Goal: Contribute content: Contribute content

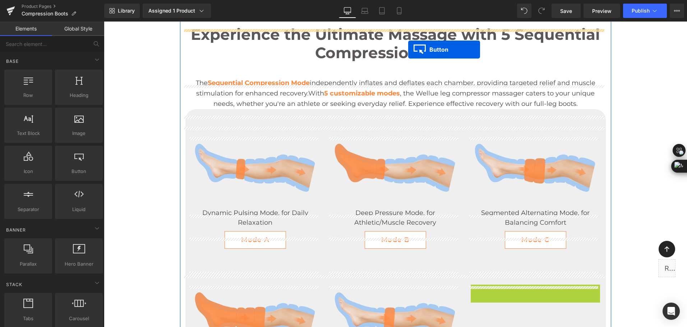
scroll to position [1502, 0]
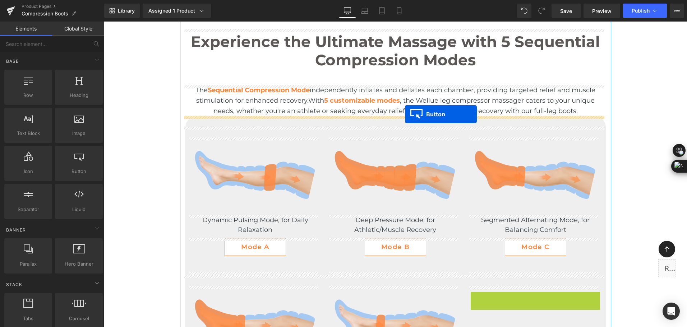
drag, startPoint x: 536, startPoint y: 221, endPoint x: 405, endPoint y: 114, distance: 168.6
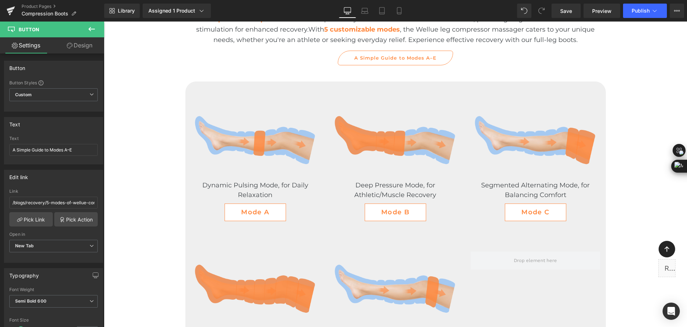
scroll to position [1574, 0]
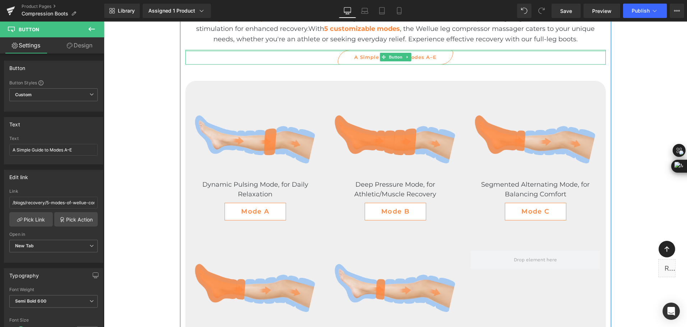
click at [433, 57] on span "A Simple Guide to Modes A–E" at bounding box center [395, 57] width 82 height 7
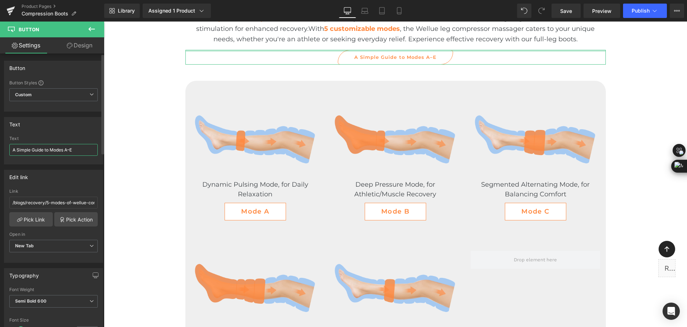
click at [73, 153] on input "A Simple Guide to Modes A–E" at bounding box center [53, 150] width 88 height 12
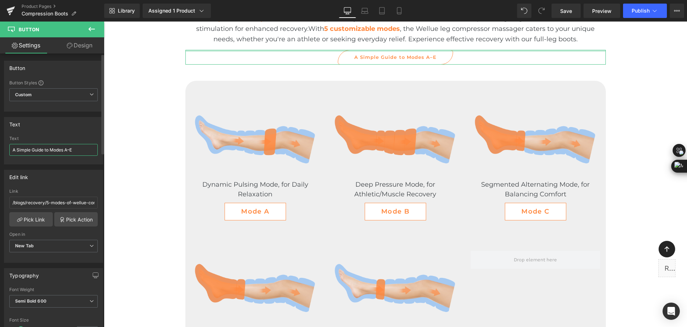
type input "A Simple Guide to Modes A–E >"
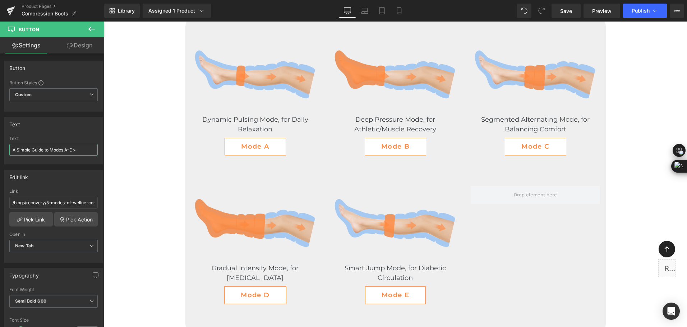
scroll to position [1646, 0]
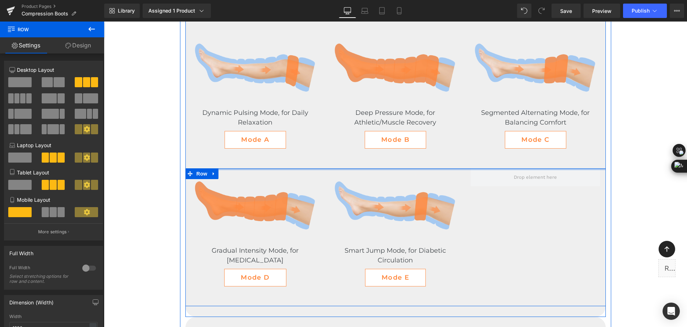
drag, startPoint x: 438, startPoint y: 172, endPoint x: 444, endPoint y: 155, distance: 18.3
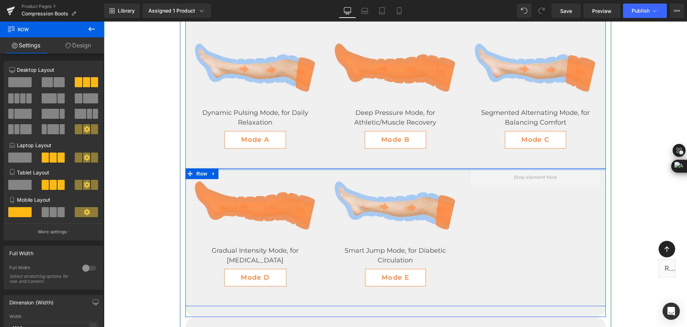
click at [444, 155] on div "Image Dynamic Pulsing Mode, for Daily Relaxation Text Block Mode A Button Image…" at bounding box center [395, 163] width 420 height 287
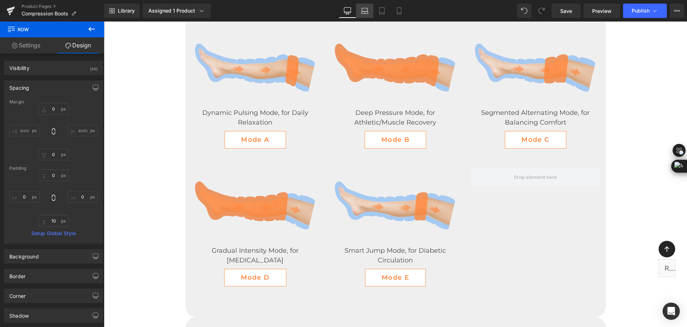
click at [370, 9] on link "Laptop" at bounding box center [364, 11] width 17 height 14
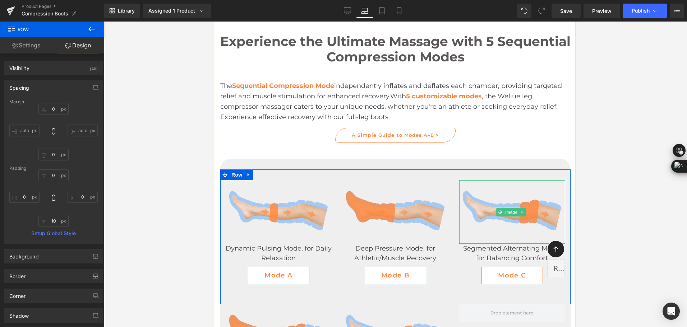
scroll to position [1273, 0]
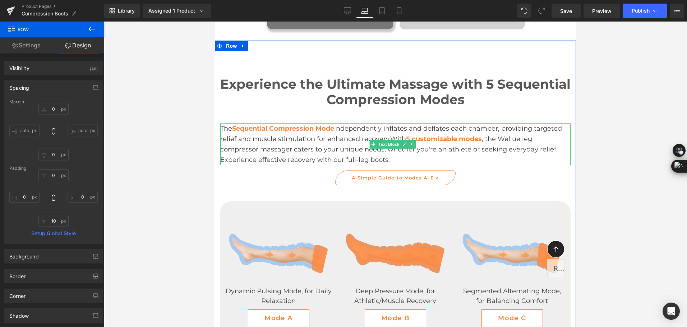
click at [300, 146] on span ", the Wellue leg compressor massager caters to your unique needs, whether you'r…" at bounding box center [388, 149] width 337 height 29
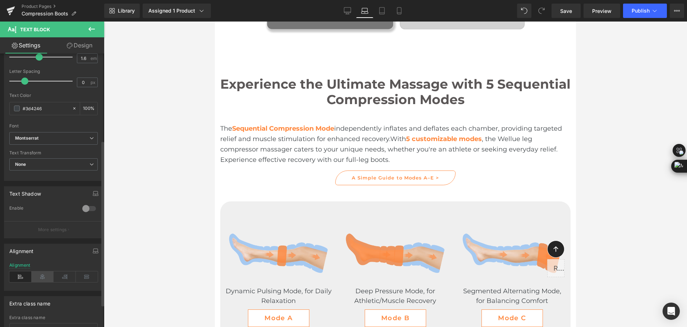
scroll to position [144, 0]
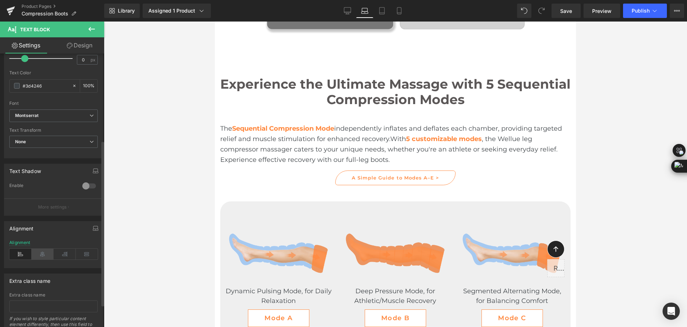
click at [40, 254] on icon at bounding box center [43, 254] width 22 height 11
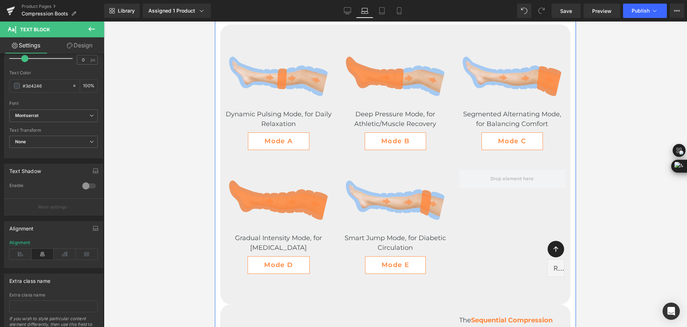
scroll to position [1453, 0]
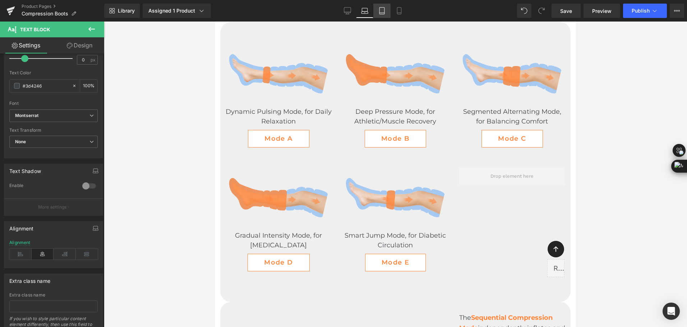
click at [380, 10] on icon at bounding box center [381, 11] width 5 height 7
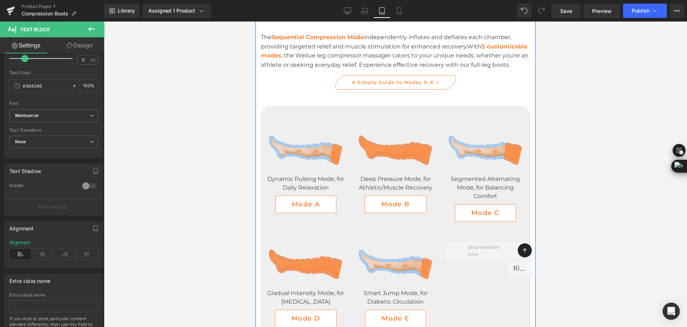
scroll to position [1199, 0]
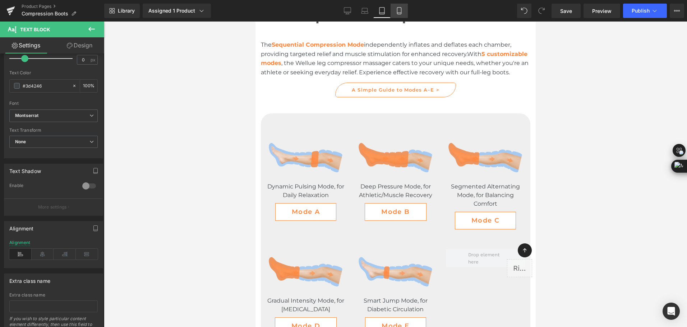
click at [393, 10] on link "Mobile" at bounding box center [399, 11] width 17 height 14
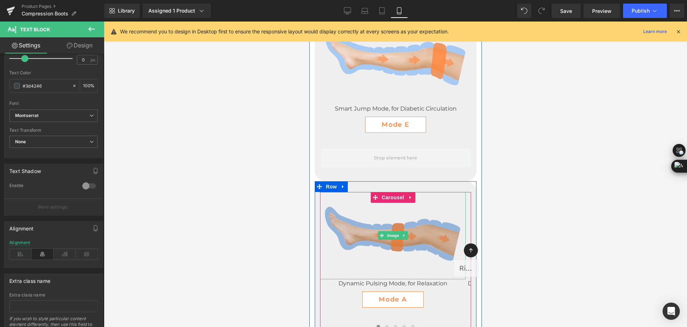
scroll to position [2279, 0]
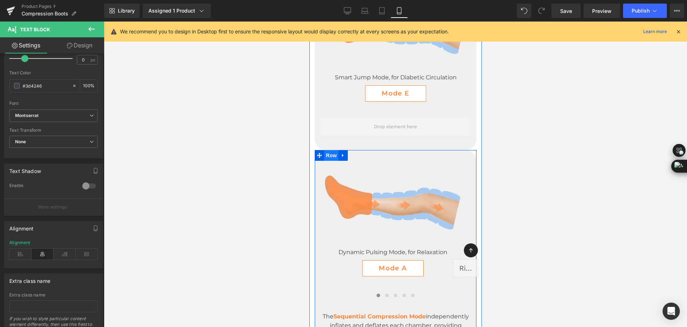
click at [331, 150] on span "Row" at bounding box center [331, 155] width 14 height 11
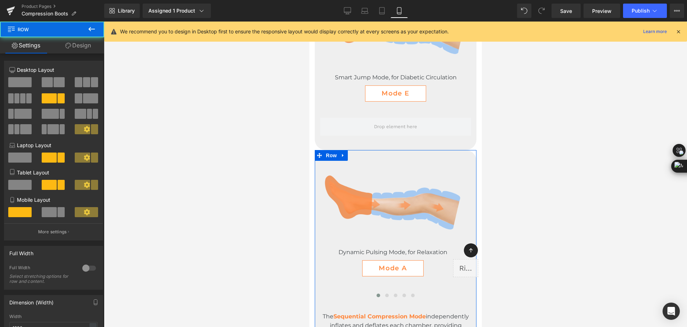
click at [72, 44] on link "Design" at bounding box center [78, 45] width 52 height 16
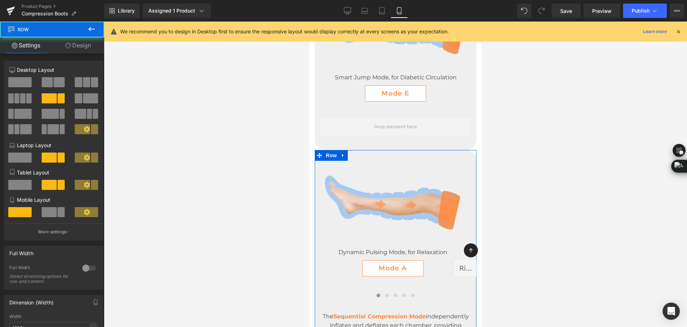
click at [0, 0] on div "Visibility" at bounding box center [0, 0] width 0 height 0
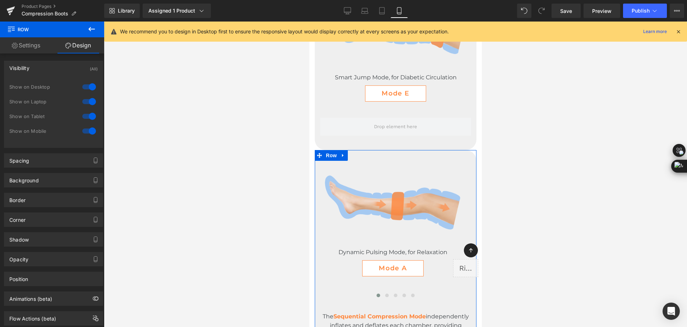
click at [31, 72] on div "Visibility (All)" at bounding box center [53, 68] width 98 height 14
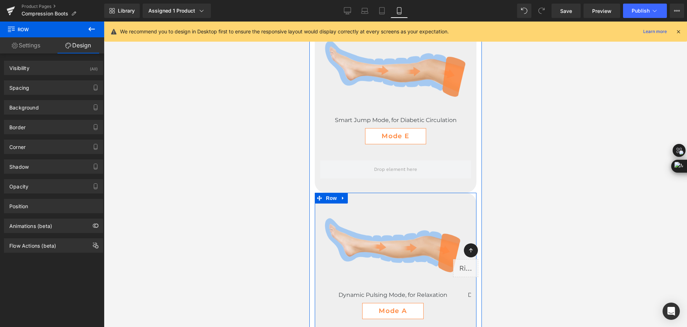
scroll to position [2171, 0]
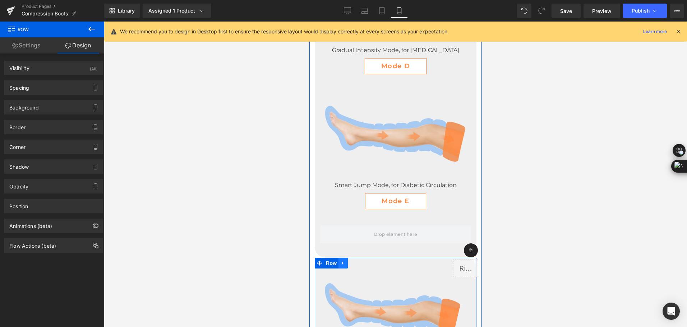
click at [340, 261] on icon at bounding box center [342, 263] width 5 height 5
click at [353, 261] on icon at bounding box center [352, 263] width 5 height 5
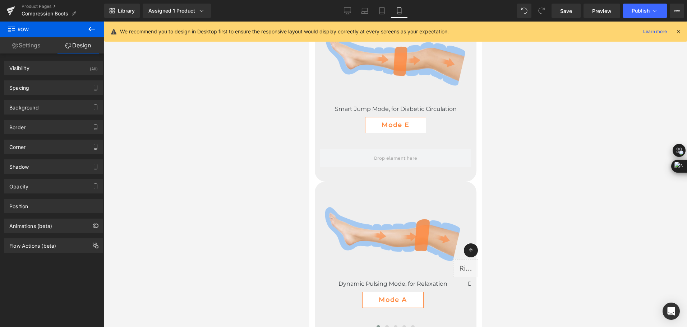
scroll to position [2231, 0]
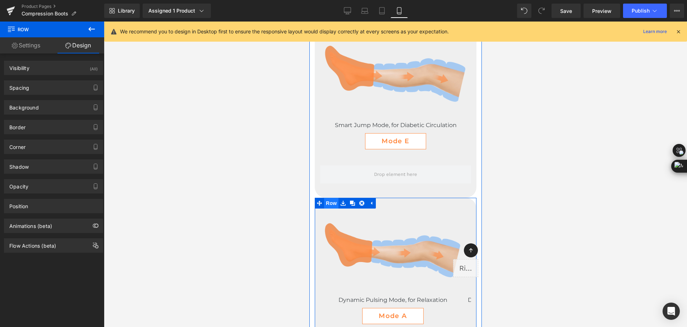
click at [324, 198] on span "Row" at bounding box center [331, 203] width 14 height 11
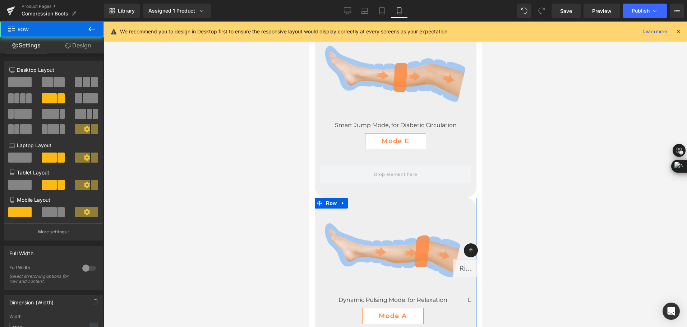
click at [88, 43] on link "Design" at bounding box center [78, 45] width 52 height 16
click at [0, 0] on div "Visibility" at bounding box center [0, 0] width 0 height 0
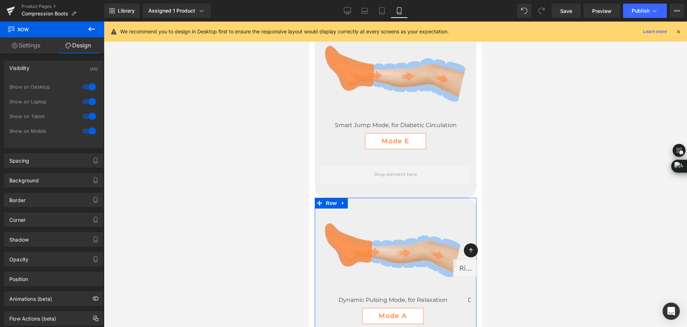
click at [92, 87] on div at bounding box center [88, 86] width 17 height 11
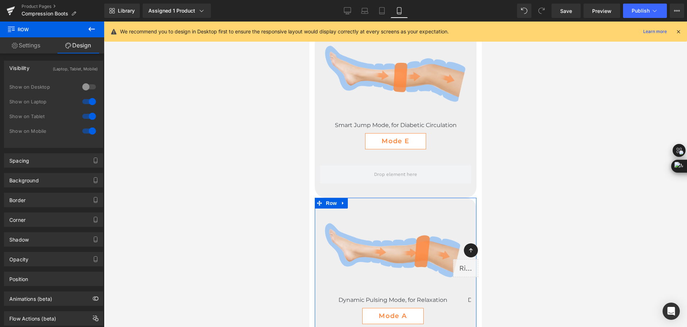
click at [91, 101] on div at bounding box center [88, 101] width 17 height 11
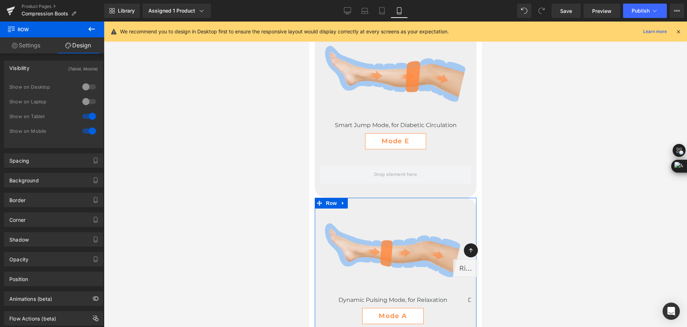
click at [90, 120] on div at bounding box center [88, 116] width 17 height 11
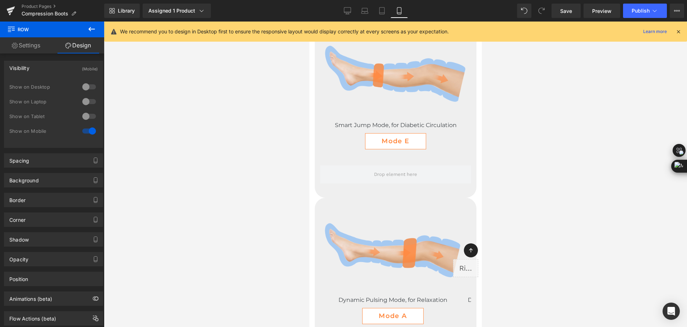
click at [92, 27] on icon at bounding box center [91, 29] width 9 height 9
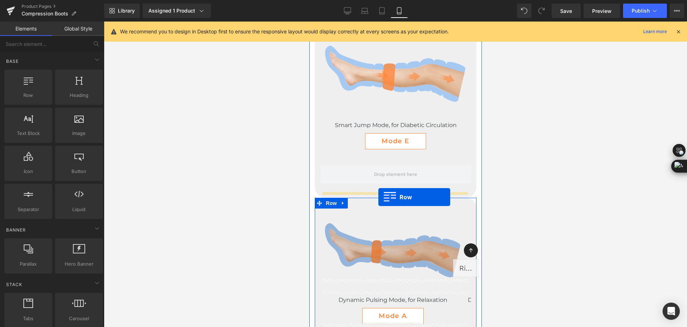
drag, startPoint x: 339, startPoint y: 116, endPoint x: 378, endPoint y: 197, distance: 89.8
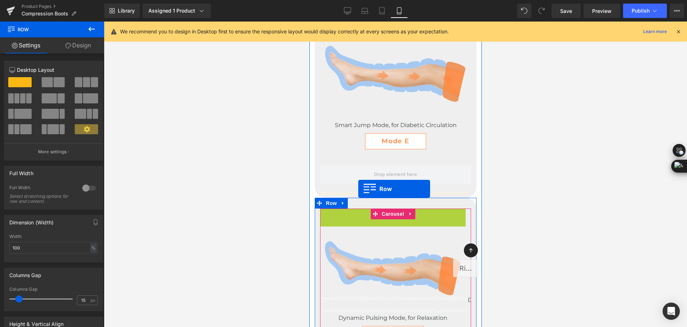
drag, startPoint x: 339, startPoint y: 200, endPoint x: 358, endPoint y: 189, distance: 21.8
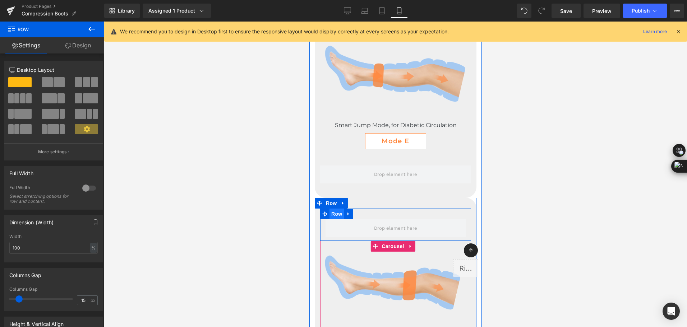
click at [333, 209] on span "Row" at bounding box center [336, 214] width 14 height 11
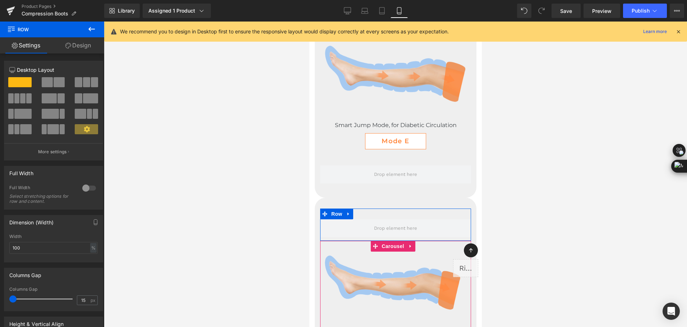
drag, startPoint x: 18, startPoint y: 298, endPoint x: -1, endPoint y: 296, distance: 19.5
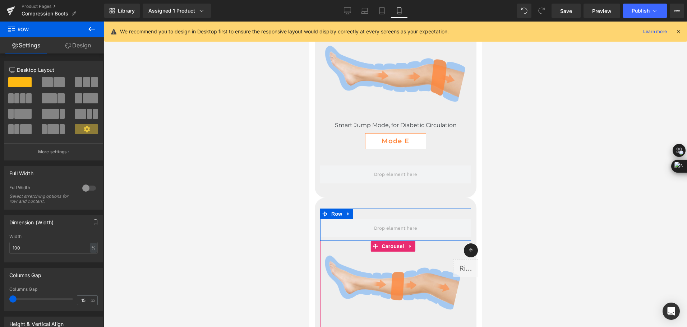
click at [0, 296] on html "Row You are previewing how the will restyle your page. You can not edit Element…" at bounding box center [343, 163] width 687 height 327
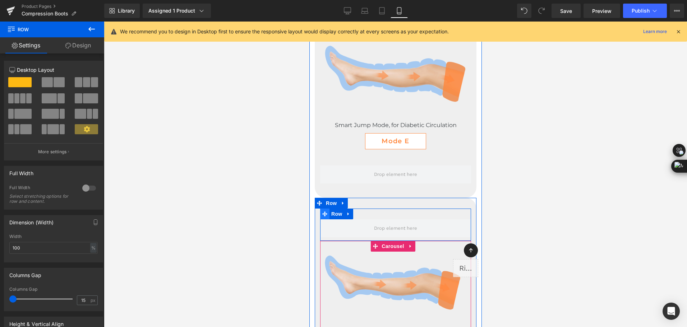
click at [326, 211] on icon at bounding box center [324, 213] width 5 height 5
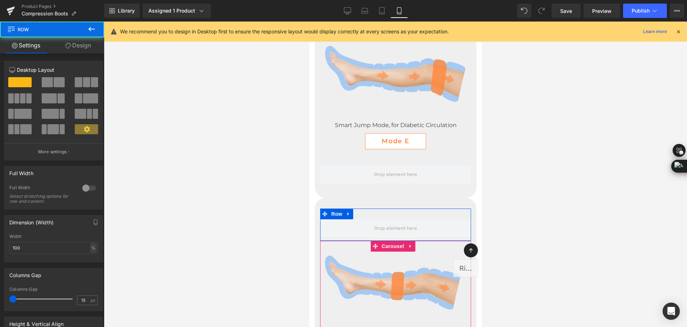
click at [54, 78] on span at bounding box center [59, 82] width 11 height 10
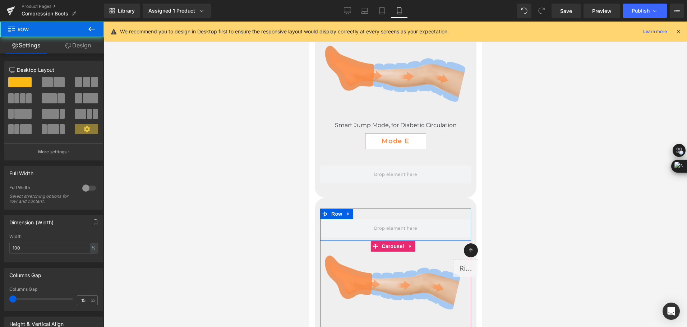
scroll to position [0, 0]
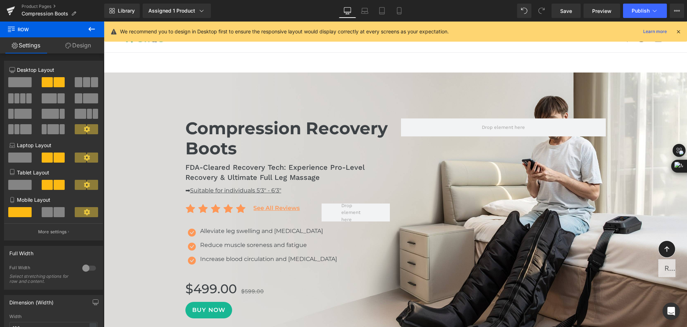
drag, startPoint x: 52, startPoint y: 212, endPoint x: 388, endPoint y: 33, distance: 380.5
click at [51, 213] on button at bounding box center [54, 212] width 24 height 10
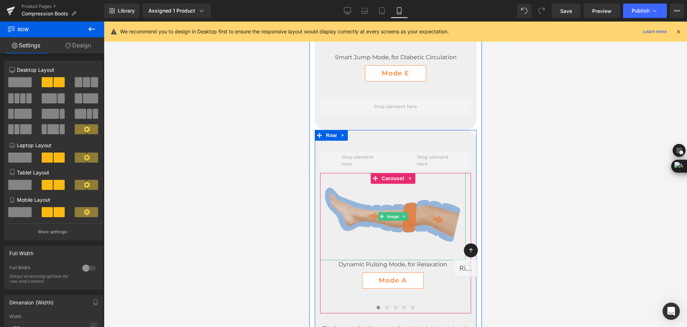
scroll to position [2227, 0]
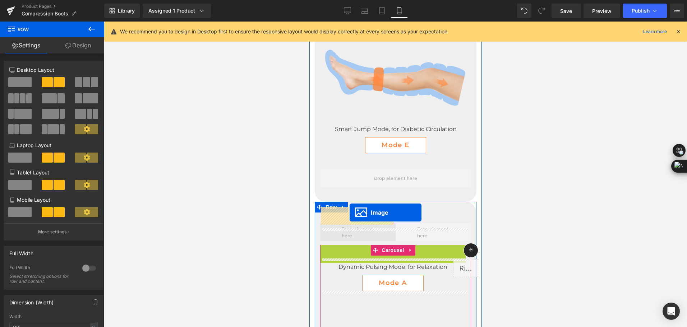
drag, startPoint x: 391, startPoint y: 272, endPoint x: 349, endPoint y: 213, distance: 72.7
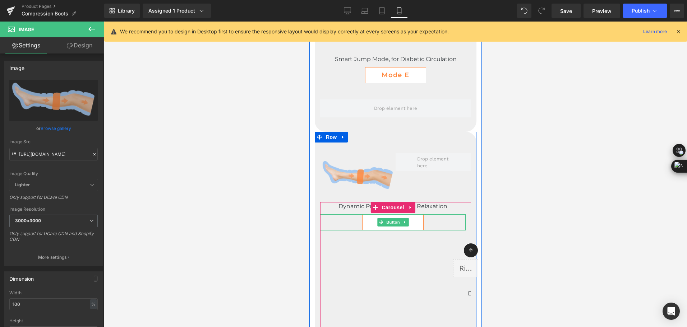
scroll to position [2299, 0]
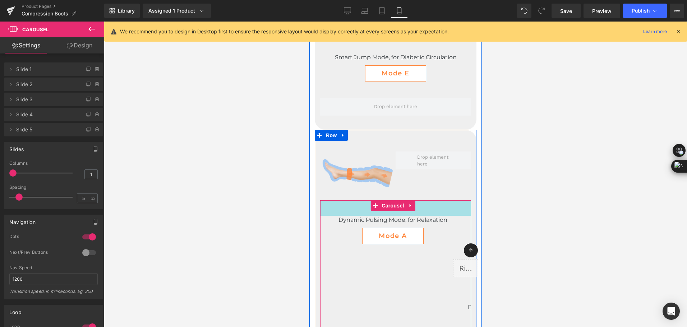
drag, startPoint x: 424, startPoint y: 184, endPoint x: 423, endPoint y: 201, distance: 16.9
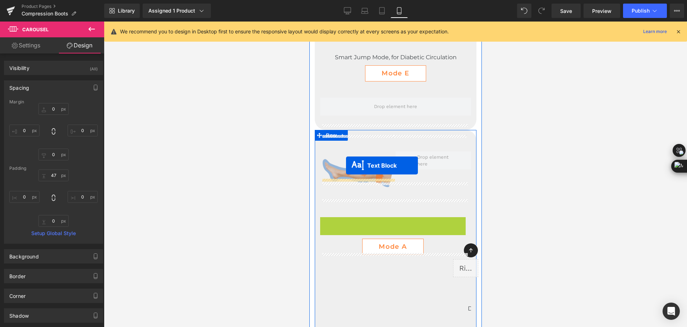
drag, startPoint x: 387, startPoint y: 202, endPoint x: 346, endPoint y: 166, distance: 55.0
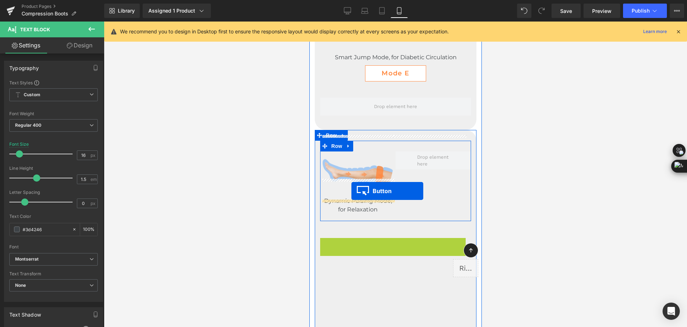
drag, startPoint x: 388, startPoint y: 228, endPoint x: 350, endPoint y: 191, distance: 52.6
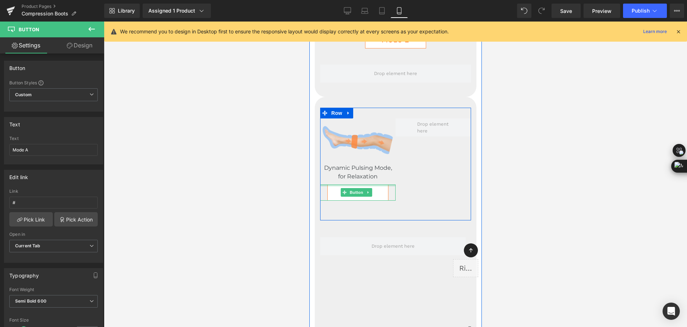
scroll to position [2335, 0]
click at [369, 188] on icon at bounding box center [368, 190] width 4 height 4
click at [374, 188] on icon at bounding box center [372, 190] width 4 height 4
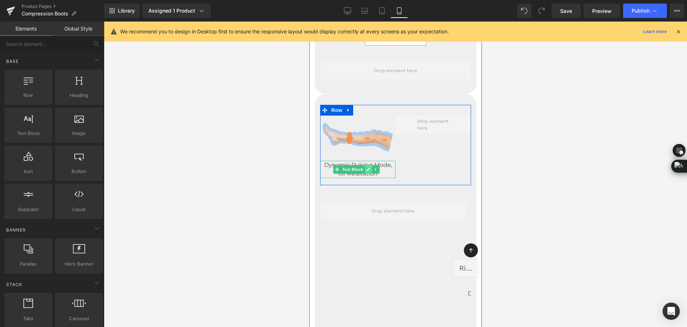
click at [370, 167] on icon at bounding box center [368, 169] width 4 height 4
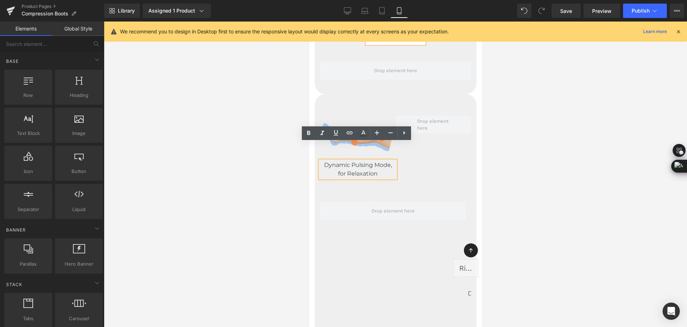
click at [368, 161] on p "Dynamic Pulsing Mode, for Relaxation" at bounding box center [357, 169] width 75 height 17
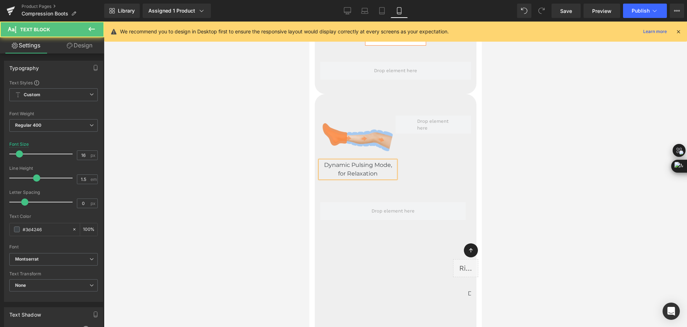
click at [382, 162] on span "Dynamic Pulsing Mode, for Relaxation" at bounding box center [358, 169] width 68 height 15
click at [391, 134] on icon at bounding box center [390, 133] width 9 height 9
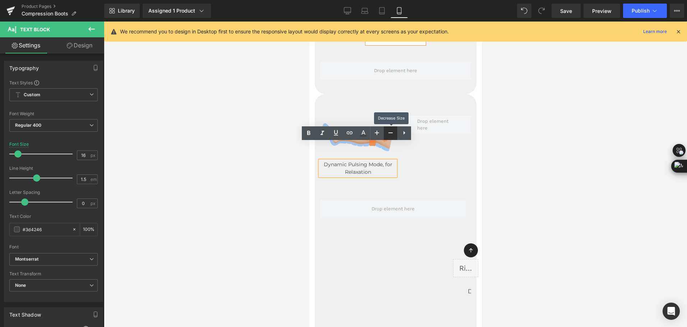
click at [391, 134] on icon at bounding box center [390, 133] width 9 height 9
click at [378, 134] on icon at bounding box center [377, 133] width 9 height 9
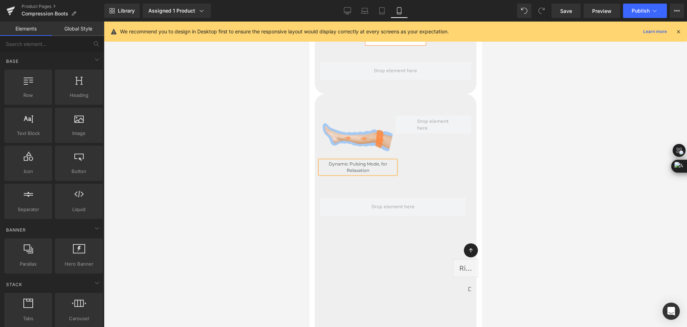
click at [524, 143] on div at bounding box center [395, 175] width 583 height 306
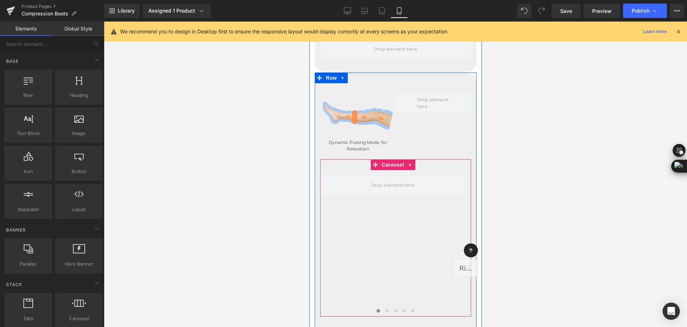
scroll to position [2443, 0]
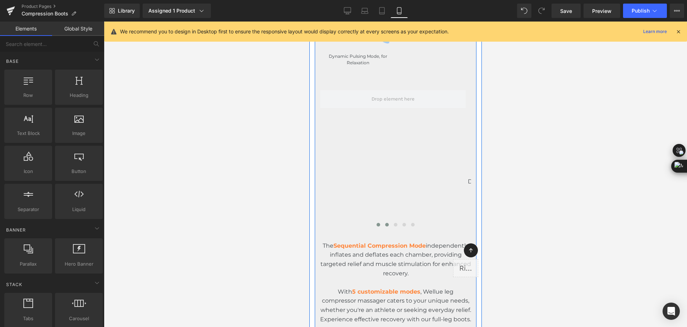
click at [385, 223] on span at bounding box center [387, 225] width 4 height 4
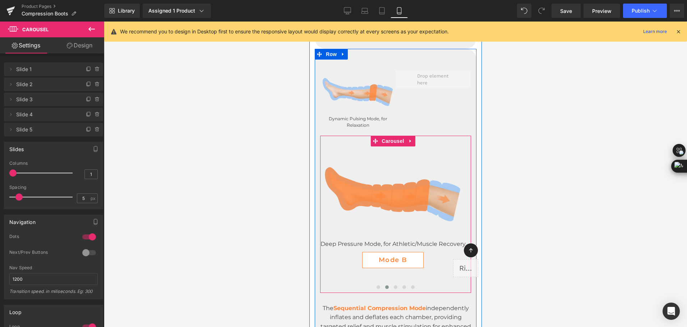
scroll to position [2371, 0]
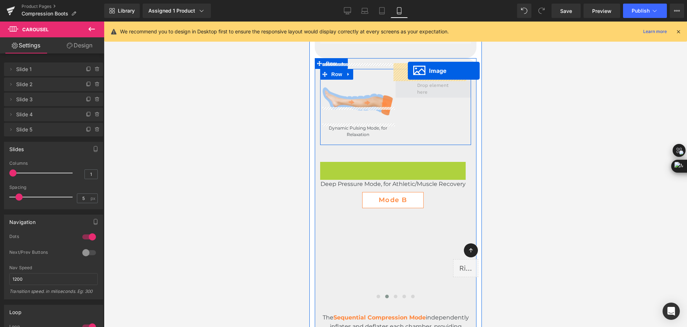
drag, startPoint x: 388, startPoint y: 188, endPoint x: 408, endPoint y: 70, distance: 119.4
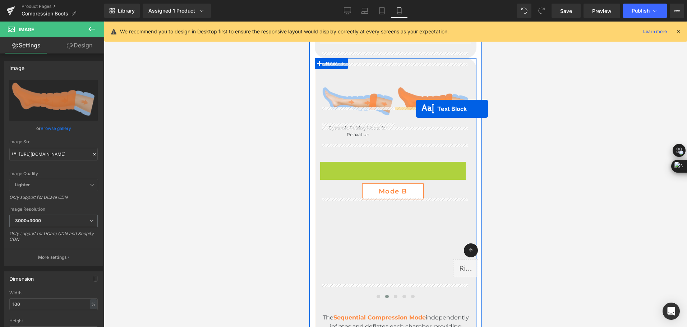
drag, startPoint x: 394, startPoint y: 149, endPoint x: 416, endPoint y: 109, distance: 46.0
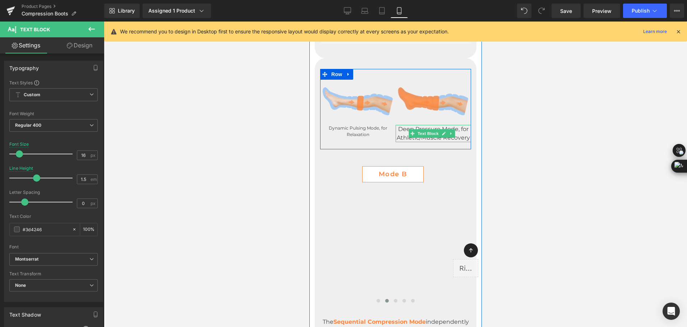
click at [399, 126] on span "Deep Pressure Mode, for Athletic/Muscle Recovery" at bounding box center [432, 133] width 73 height 15
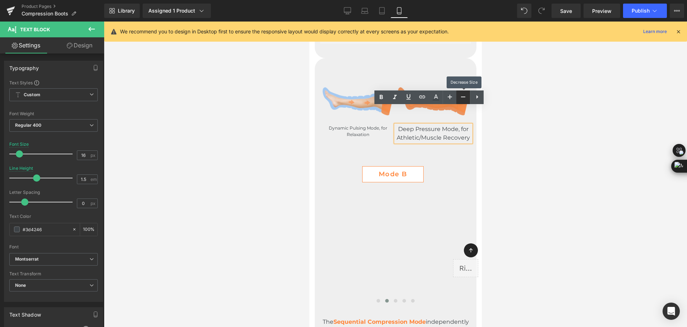
click at [465, 98] on icon at bounding box center [463, 97] width 9 height 9
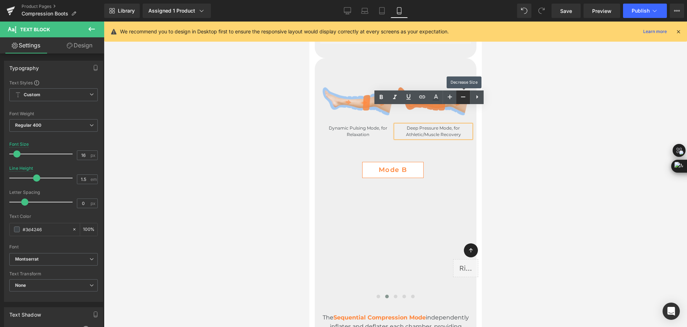
click at [465, 98] on icon at bounding box center [463, 97] width 9 height 9
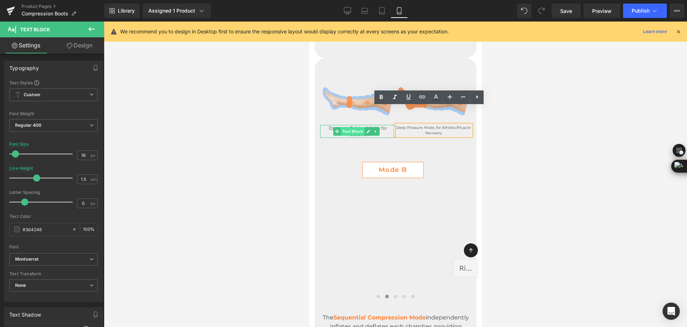
click at [349, 127] on span "Text Block" at bounding box center [353, 131] width 24 height 9
click at [428, 125] on span "Deep Pressure Mode, for Athletic/Muscle Recovery" at bounding box center [433, 130] width 74 height 10
click at [451, 99] on icon at bounding box center [450, 97] width 9 height 9
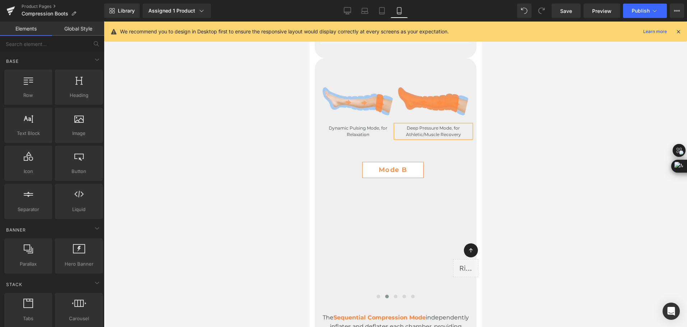
click at [516, 137] on div at bounding box center [395, 175] width 583 height 306
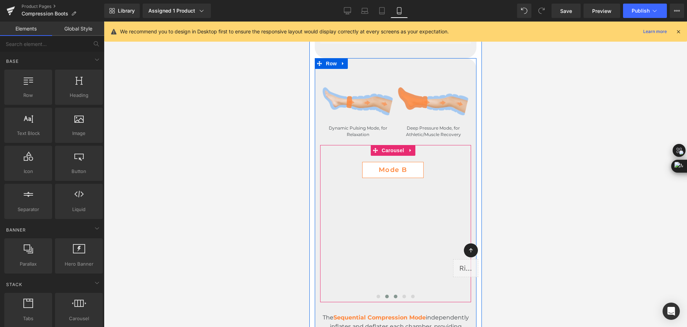
click at [391, 293] on button at bounding box center [395, 296] width 9 height 7
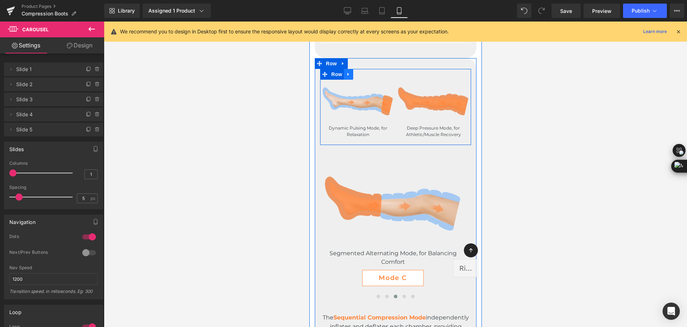
click at [349, 72] on icon at bounding box center [348, 74] width 5 height 5
click at [357, 72] on icon at bounding box center [357, 74] width 5 height 5
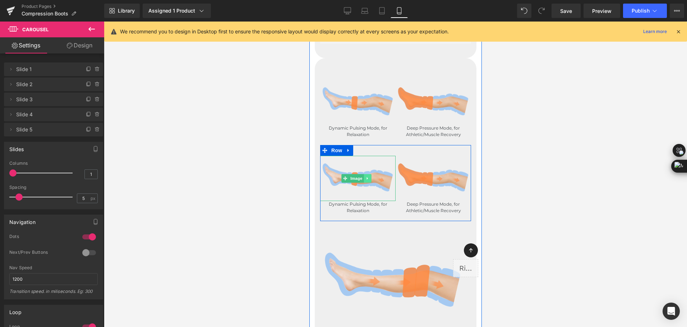
click at [369, 174] on link at bounding box center [368, 178] width 8 height 9
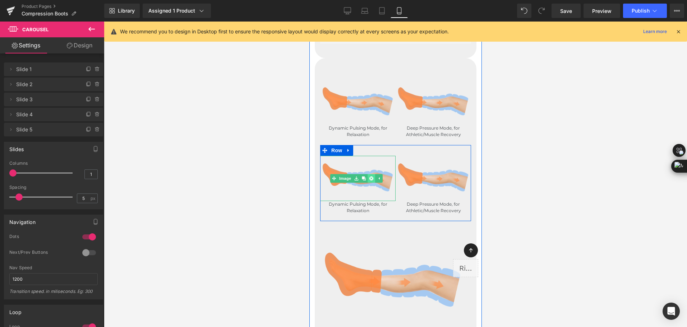
click at [372, 174] on link at bounding box center [371, 178] width 8 height 9
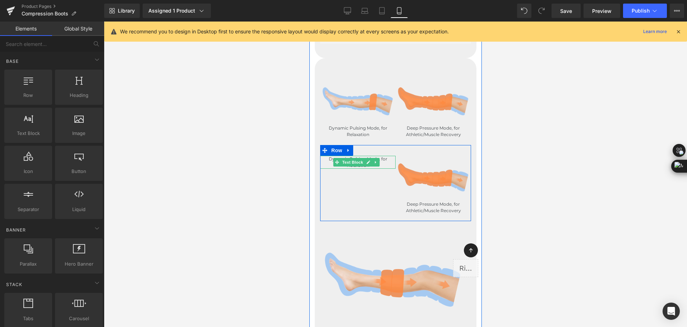
click at [373, 158] on link at bounding box center [376, 162] width 8 height 9
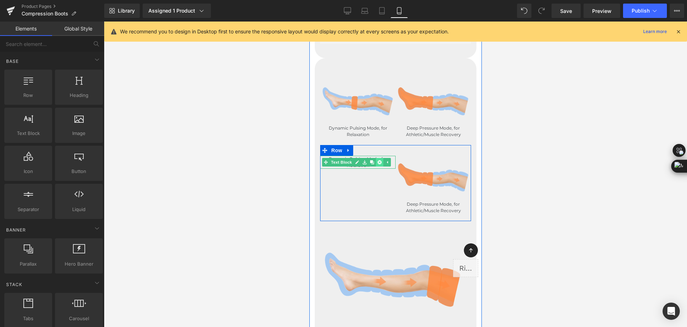
click at [378, 160] on icon at bounding box center [379, 162] width 4 height 4
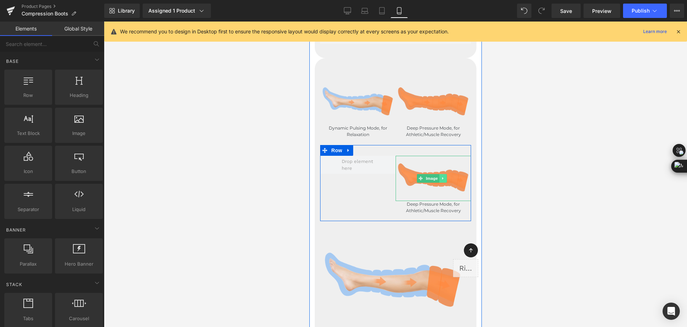
click at [439, 174] on link at bounding box center [443, 178] width 8 height 9
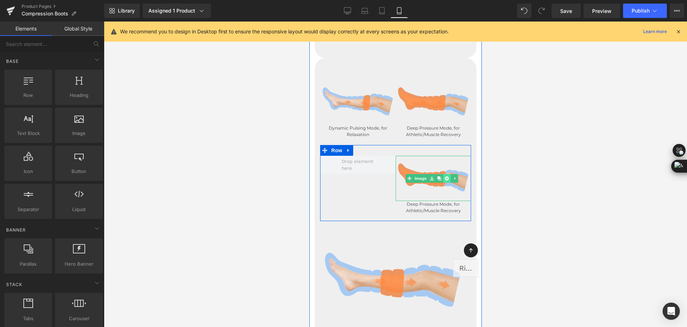
click at [443, 174] on link at bounding box center [447, 178] width 8 height 9
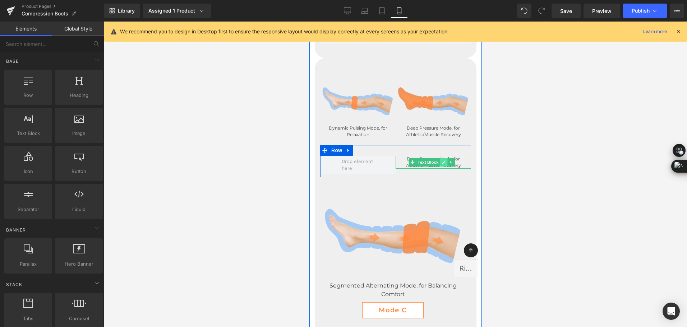
click at [444, 158] on link at bounding box center [444, 162] width 8 height 9
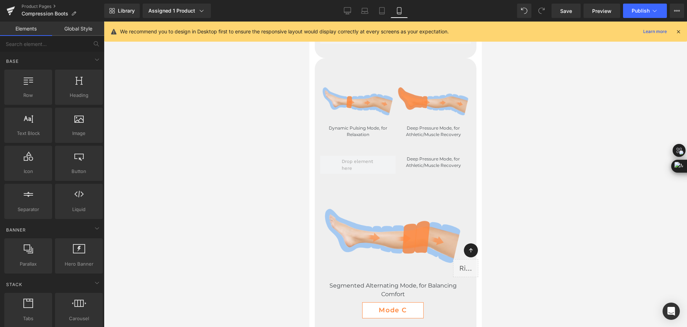
click at [507, 157] on div at bounding box center [395, 175] width 583 height 306
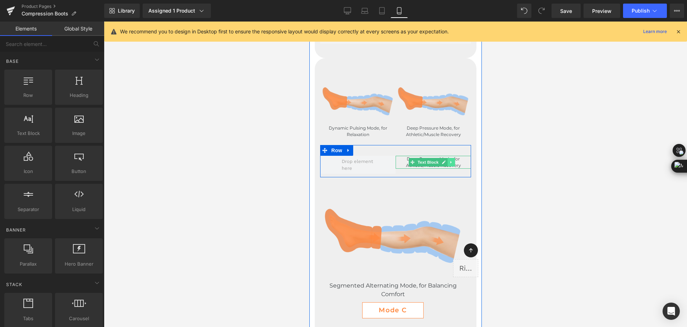
click at [449, 160] on icon at bounding box center [451, 162] width 4 height 4
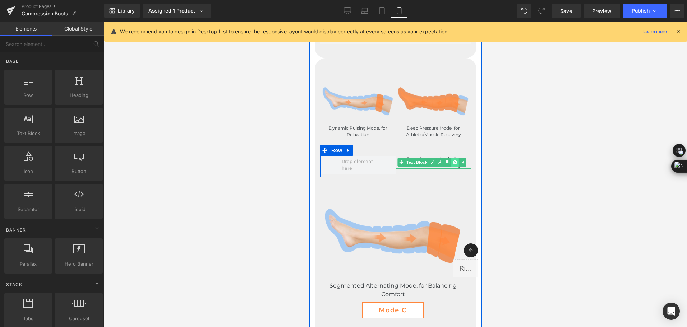
click at [453, 160] on icon at bounding box center [455, 162] width 4 height 4
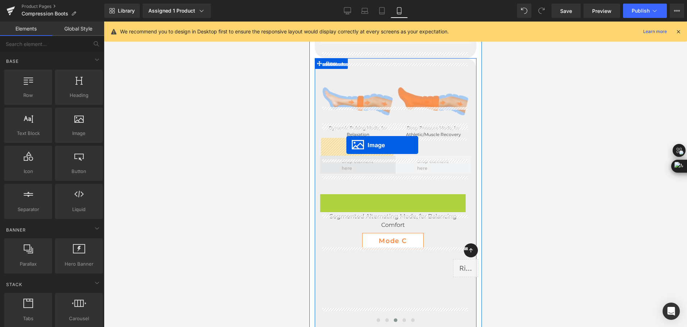
drag, startPoint x: 383, startPoint y: 216, endPoint x: 346, endPoint y: 145, distance: 79.9
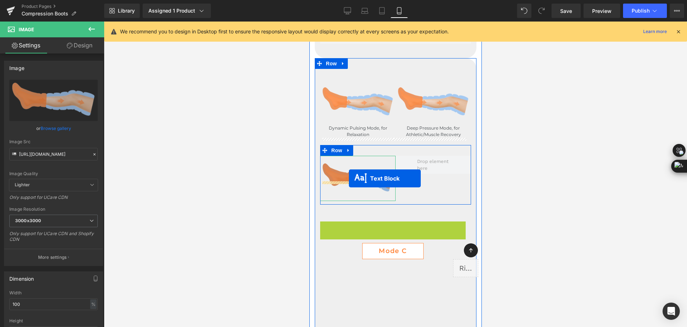
drag, startPoint x: 397, startPoint y: 209, endPoint x: 348, endPoint y: 178, distance: 58.7
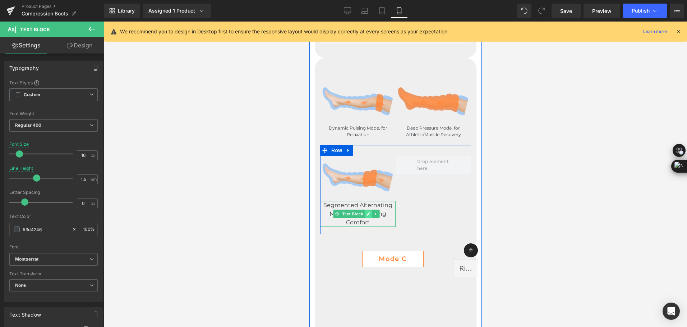
click at [367, 212] on icon at bounding box center [369, 214] width 4 height 4
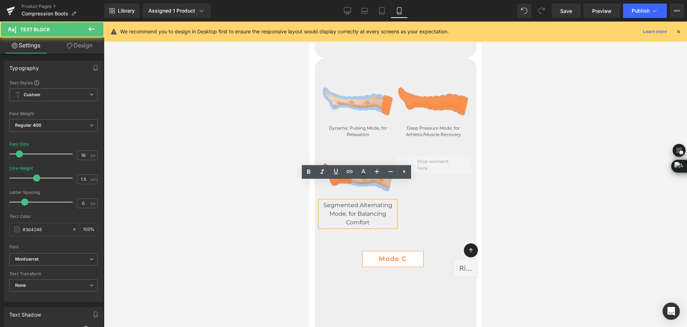
click at [372, 202] on span "Segmented Alternating Mode, for Balancing Comfort" at bounding box center [357, 214] width 69 height 24
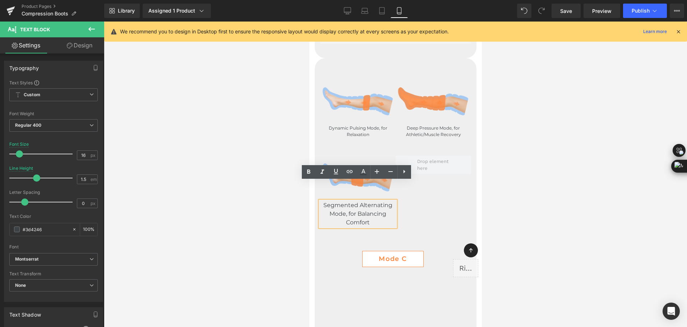
click at [372, 201] on p "Segmented Alternating Mode, for Balancing Comfort" at bounding box center [357, 214] width 75 height 26
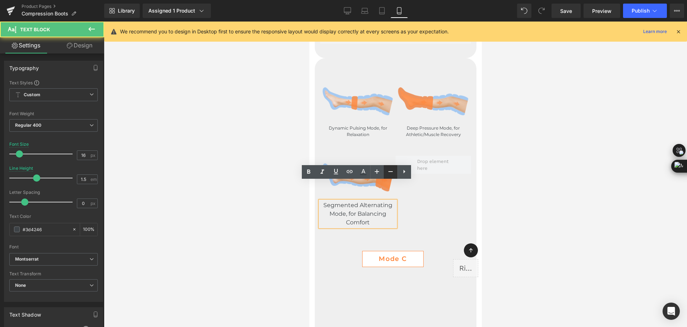
click at [392, 174] on icon at bounding box center [390, 171] width 9 height 9
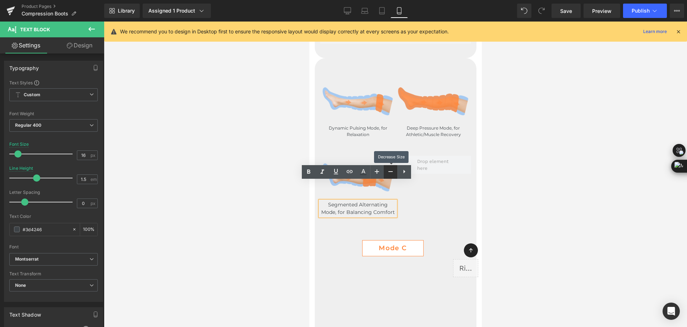
click at [392, 174] on icon at bounding box center [390, 171] width 9 height 9
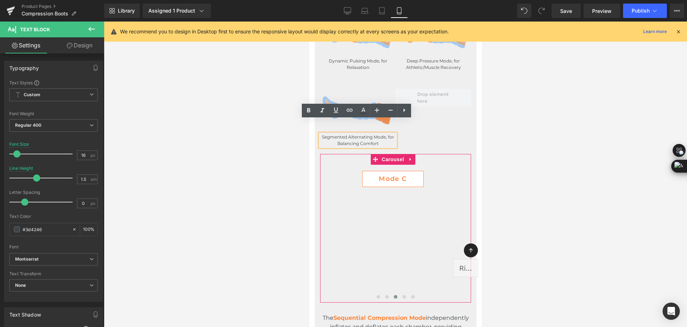
scroll to position [2443, 0]
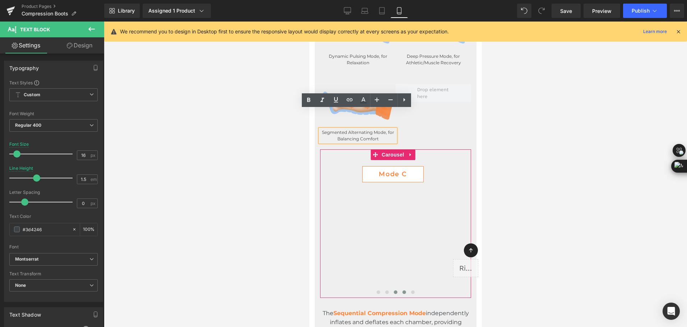
click at [402, 291] on span at bounding box center [404, 293] width 4 height 4
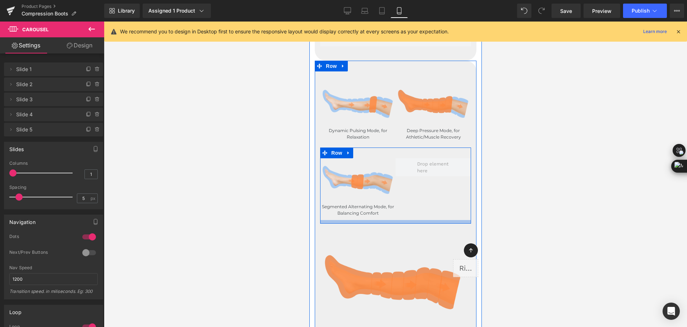
scroll to position [2407, 0]
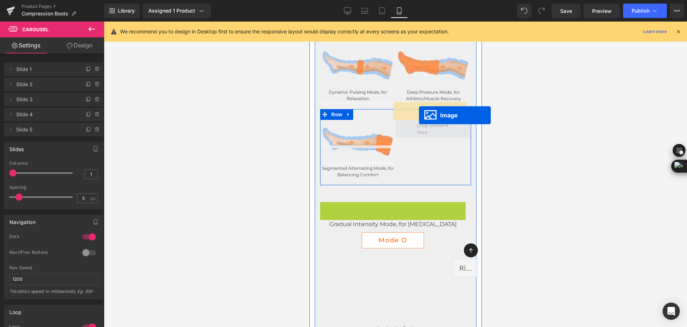
drag, startPoint x: 396, startPoint y: 227, endPoint x: 418, endPoint y: 115, distance: 114.0
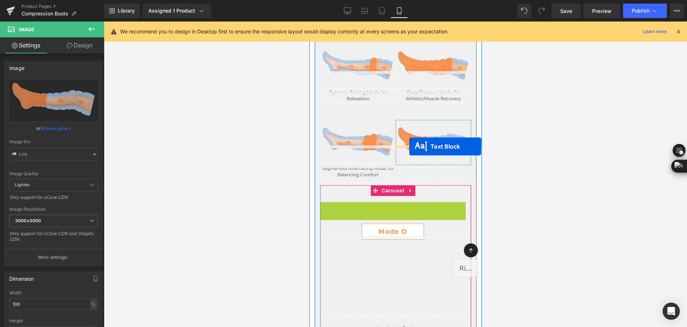
drag, startPoint x: 395, startPoint y: 189, endPoint x: 409, endPoint y: 147, distance: 44.4
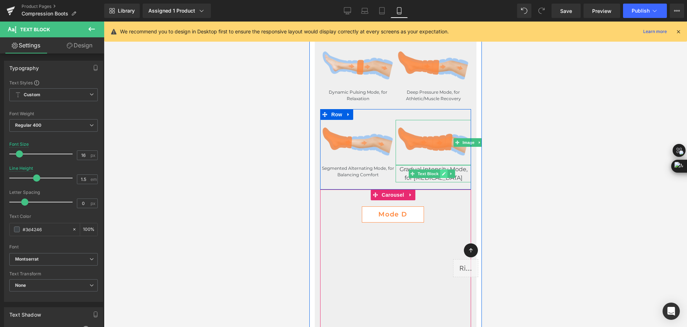
click at [442, 172] on icon at bounding box center [444, 174] width 4 height 4
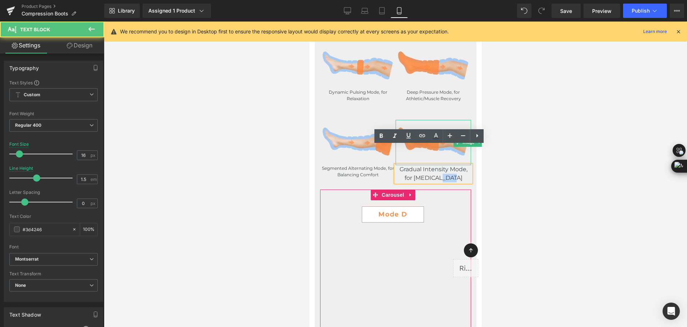
click at [442, 166] on span "Gradual Intensity Mode, for [MEDICAL_DATA]" at bounding box center [433, 173] width 68 height 15
click at [444, 166] on span "Gradual Intensity Mode, for [MEDICAL_DATA]" at bounding box center [433, 173] width 68 height 15
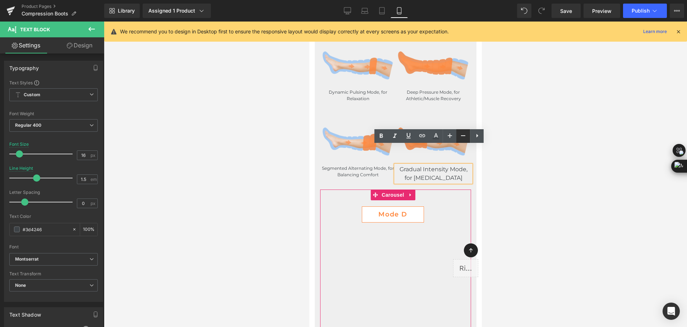
click at [461, 139] on icon at bounding box center [463, 136] width 9 height 9
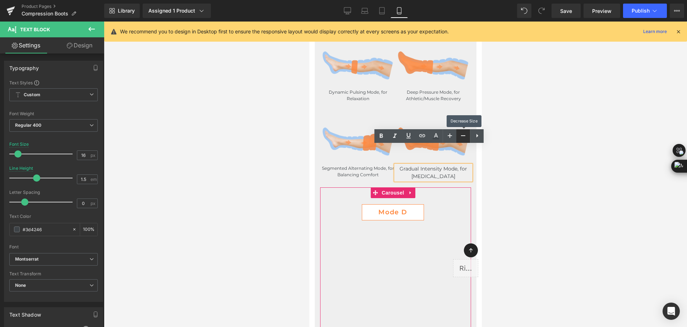
click at [461, 139] on icon at bounding box center [463, 136] width 9 height 9
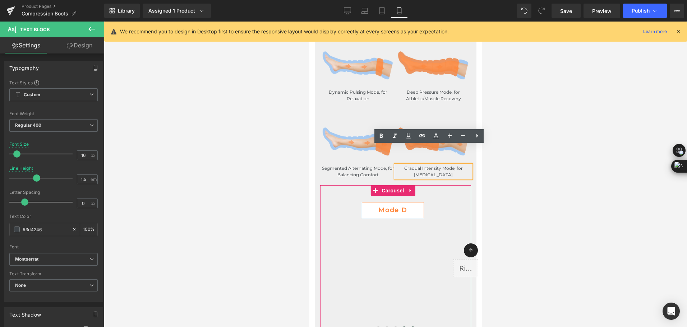
click at [408, 325] on button at bounding box center [412, 328] width 9 height 7
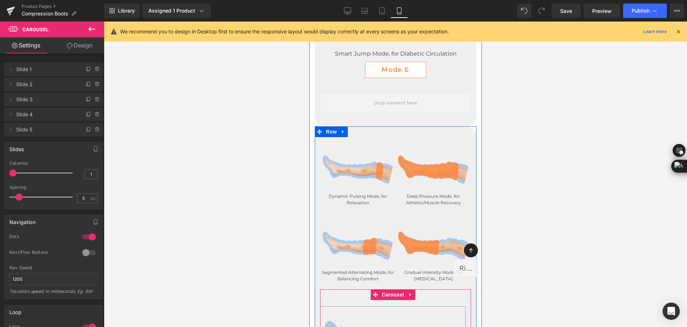
scroll to position [2299, 0]
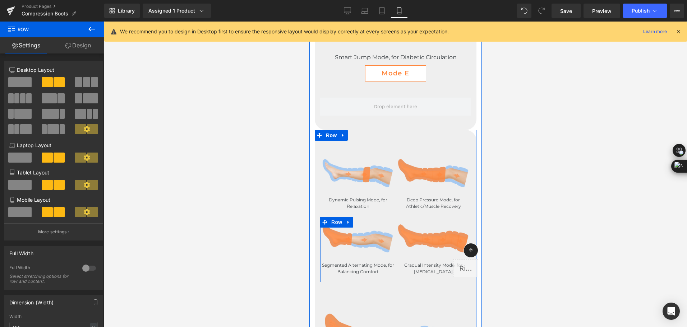
drag, startPoint x: 420, startPoint y: 199, endPoint x: 472, endPoint y: 197, distance: 52.5
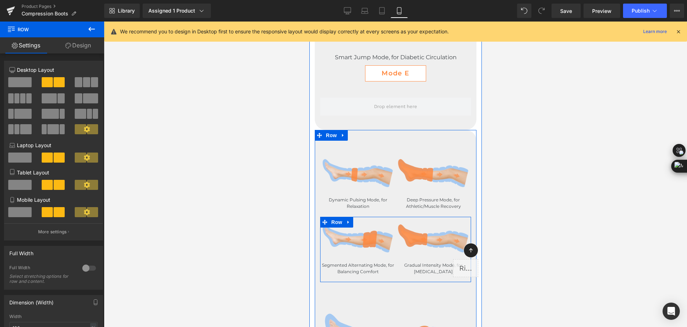
click at [427, 187] on div "Image Dynamic Pulsing Mode, for Relaxation Text Block Image Deep Pressure Mode,…" at bounding box center [395, 286] width 162 height 290
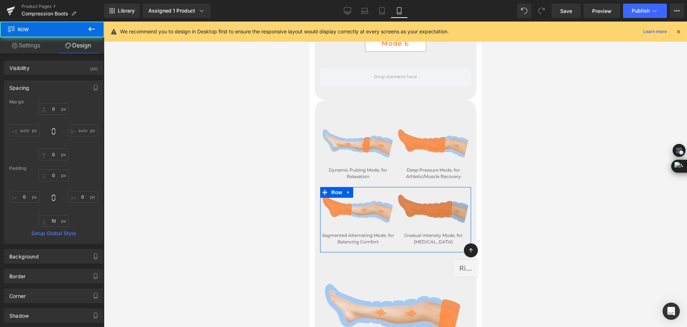
scroll to position [2335, 0]
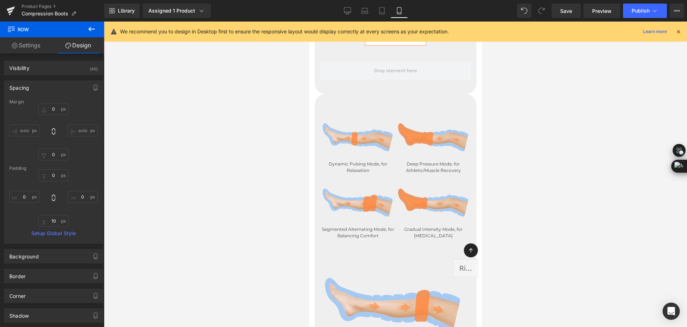
click at [93, 35] on button at bounding box center [91, 30] width 25 height 16
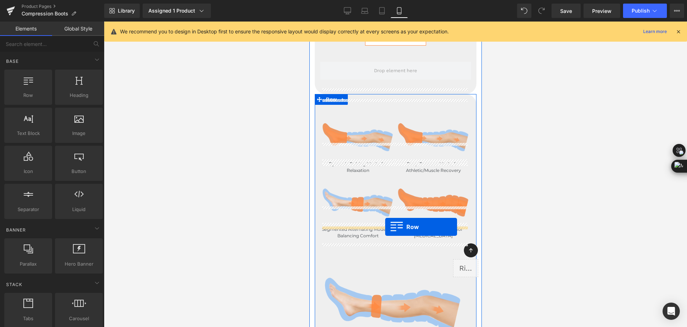
drag, startPoint x: 527, startPoint y: 179, endPoint x: 385, endPoint y: 227, distance: 150.4
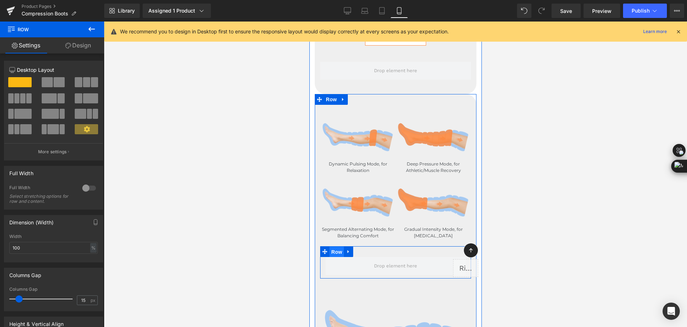
click at [336, 247] on span "Row" at bounding box center [336, 252] width 14 height 11
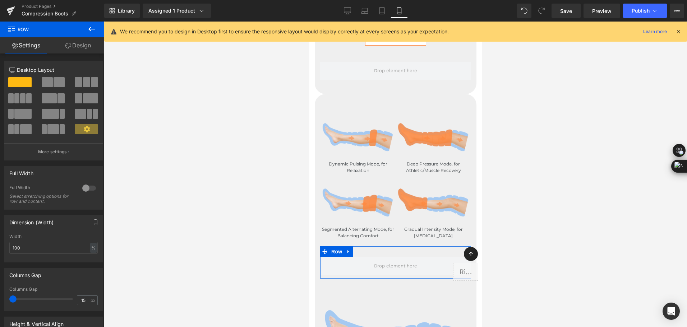
drag, startPoint x: 19, startPoint y: 299, endPoint x: 2, endPoint y: 300, distance: 17.0
click at [2, 300] on div "Columns Gap 15px Columns Gap 15 px" at bounding box center [53, 287] width 107 height 49
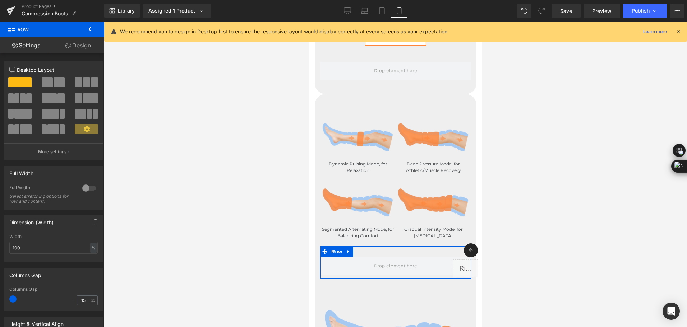
click at [51, 132] on span at bounding box center [52, 129] width 11 height 10
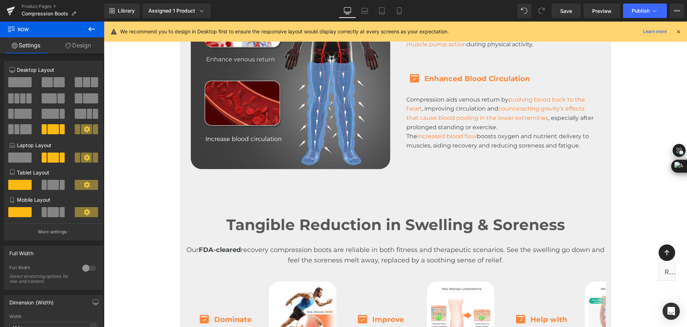
scroll to position [0, 0]
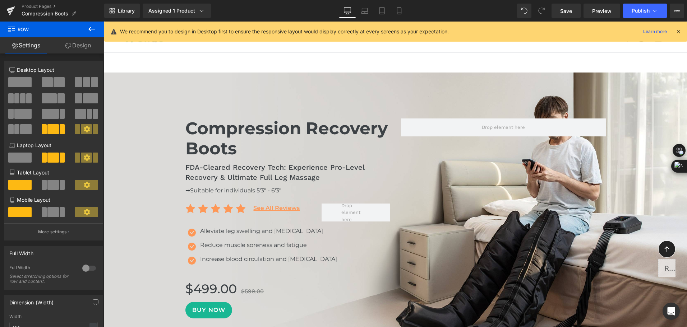
click at [48, 212] on span at bounding box center [52, 212] width 11 height 10
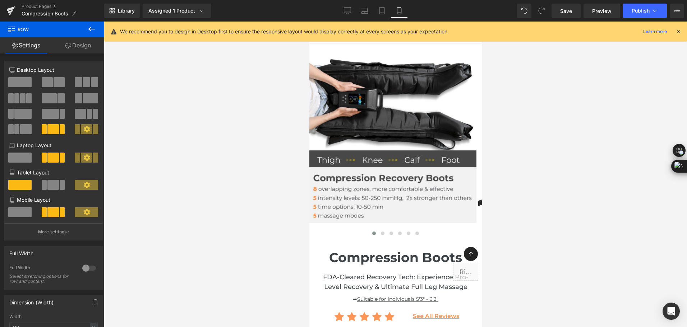
scroll to position [2438, 0]
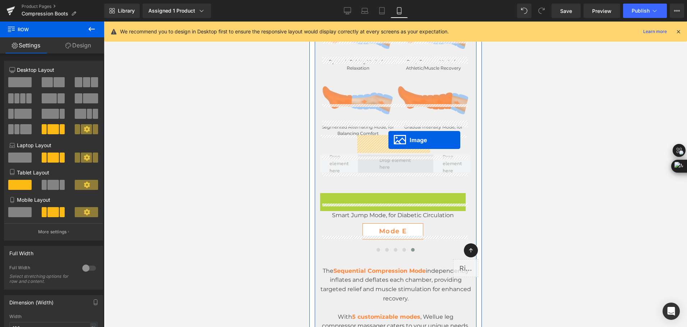
drag, startPoint x: 390, startPoint y: 217, endPoint x: 388, endPoint y: 140, distance: 76.6
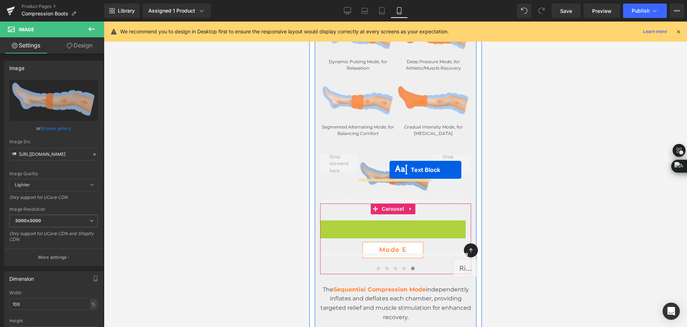
drag, startPoint x: 388, startPoint y: 202, endPoint x: 389, endPoint y: 170, distance: 32.4
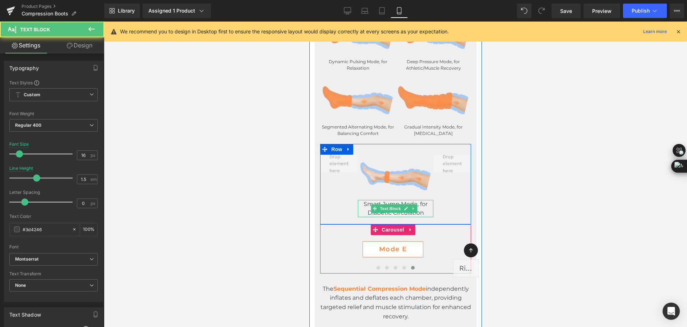
click at [366, 201] on span "Smart Jump Mode, for Diabetic Circulation" at bounding box center [395, 208] width 64 height 15
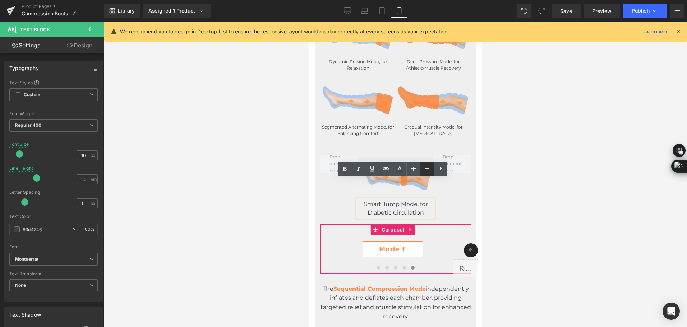
click at [425, 174] on link at bounding box center [427, 169] width 14 height 14
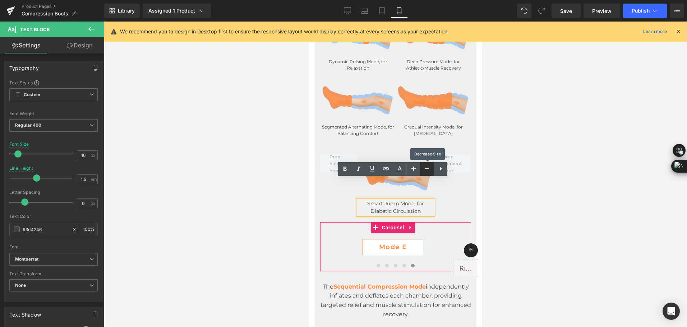
click at [425, 174] on link at bounding box center [427, 169] width 14 height 14
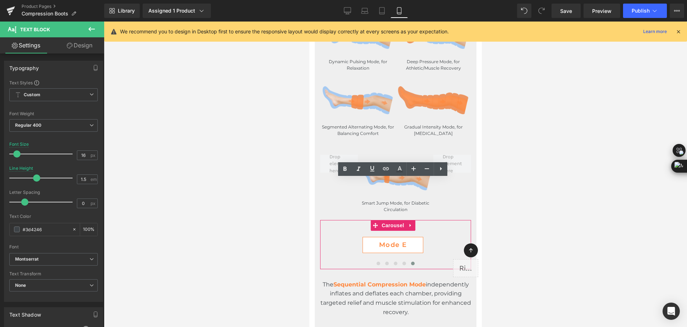
click at [508, 174] on div at bounding box center [395, 175] width 583 height 306
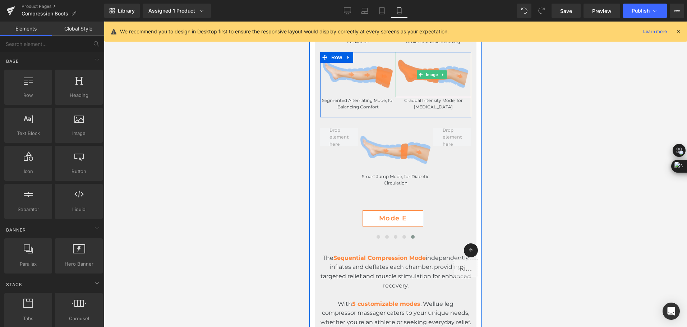
scroll to position [2474, 0]
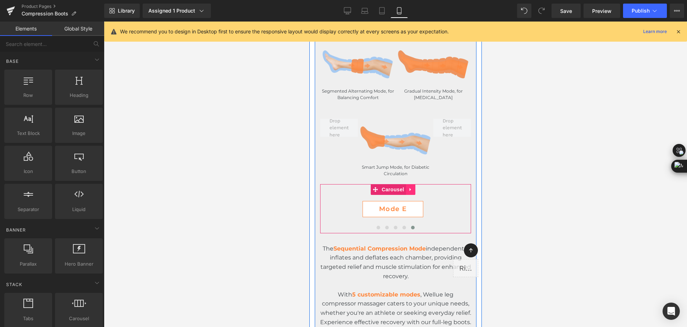
click at [411, 187] on icon at bounding box center [410, 189] width 5 height 5
click at [416, 187] on icon at bounding box center [415, 189] width 5 height 5
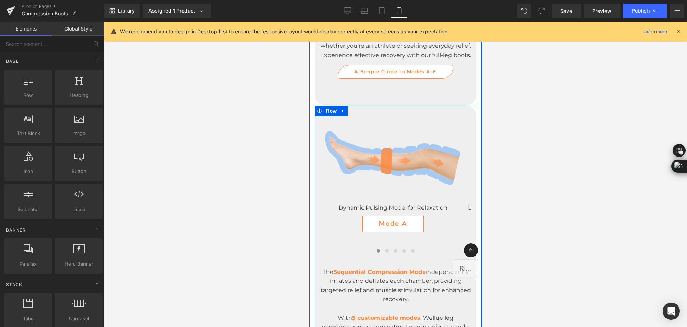
scroll to position [2689, 0]
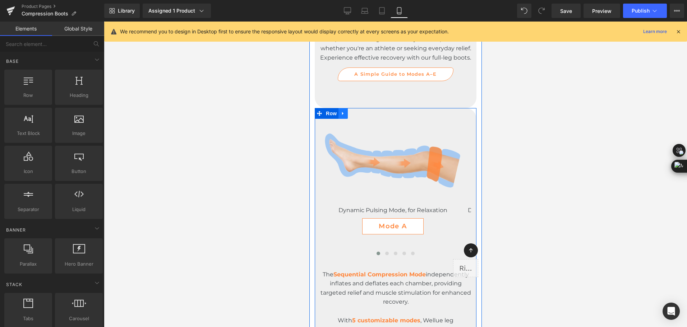
click at [345, 111] on icon at bounding box center [342, 113] width 5 height 5
click at [342, 111] on icon at bounding box center [342, 113] width 5 height 5
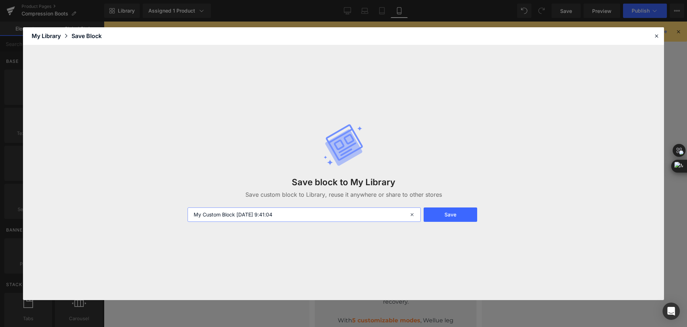
click at [307, 219] on input "My Custom Block 2025-08-14 9:41:04" at bounding box center [304, 215] width 233 height 14
drag, startPoint x: 309, startPoint y: 214, endPoint x: 112, endPoint y: 219, distance: 196.6
click at [112, 219] on div "Save block to My Library Save custom block to Library, reuse it anywhere or sha…" at bounding box center [343, 172] width 641 height 255
click at [251, 216] on input "compression mode A-E -shen" at bounding box center [304, 215] width 233 height 14
type input "compression mode A-E backup 1-shen"
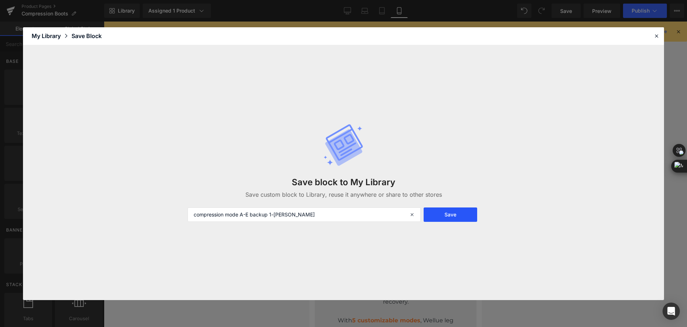
click at [446, 219] on button "Save" at bounding box center [451, 215] width 54 height 14
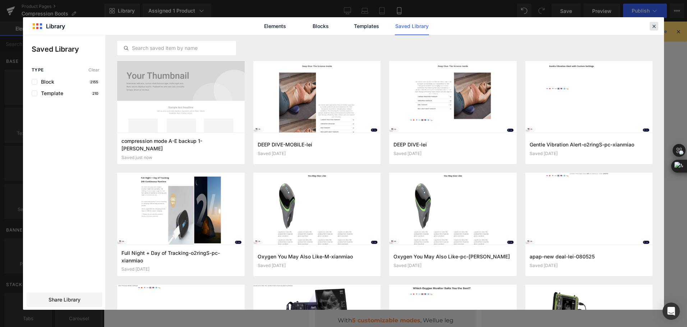
click at [655, 28] on icon at bounding box center [654, 26] width 6 height 6
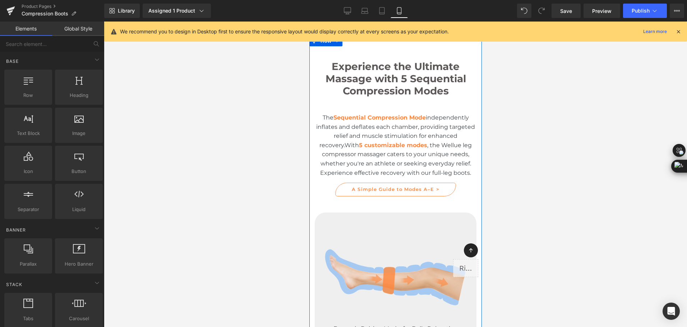
scroll to position [1575, 0]
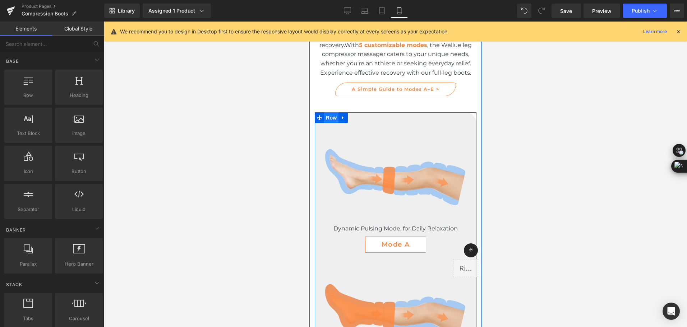
click at [328, 118] on span "Row" at bounding box center [331, 117] width 14 height 11
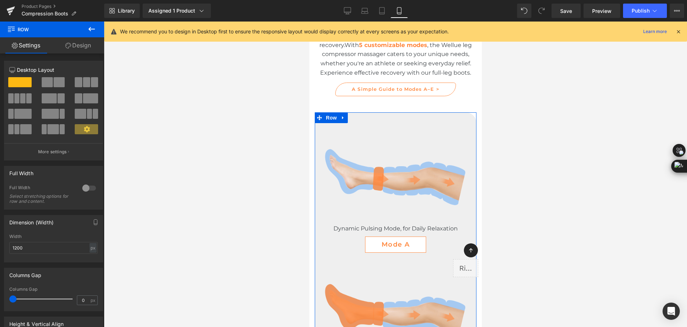
click at [77, 53] on link "Design" at bounding box center [78, 45] width 52 height 16
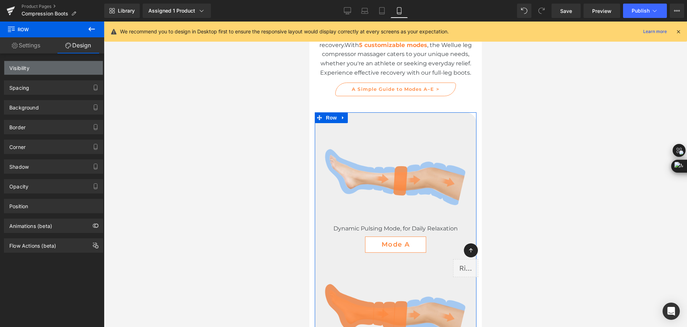
click at [59, 64] on div "Visibility" at bounding box center [53, 68] width 98 height 14
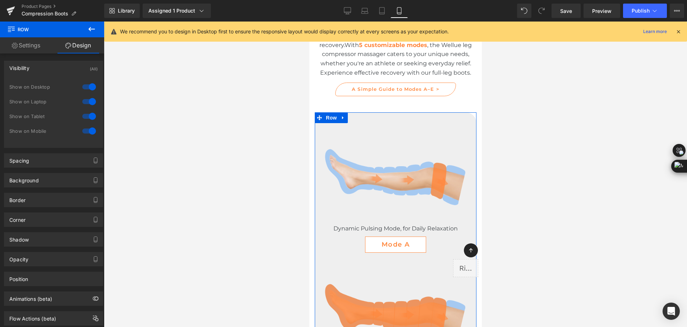
click at [88, 131] on div at bounding box center [88, 130] width 17 height 11
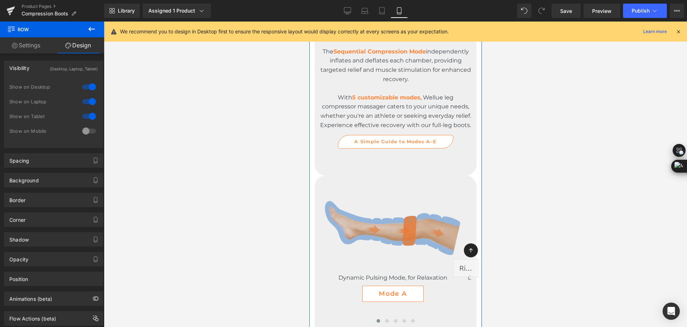
scroll to position [1934, 0]
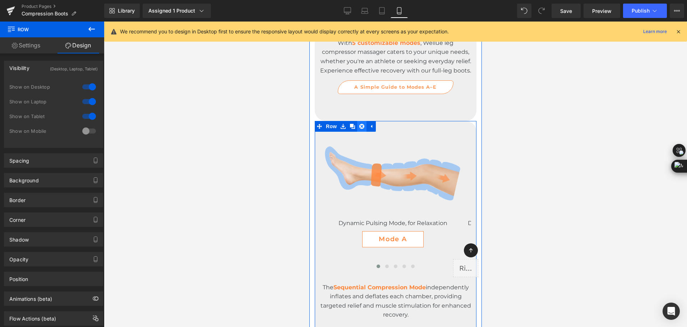
click at [359, 129] on icon at bounding box center [361, 126] width 5 height 5
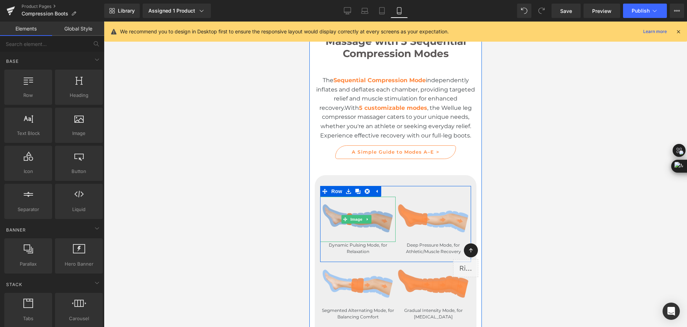
scroll to position [1467, 0]
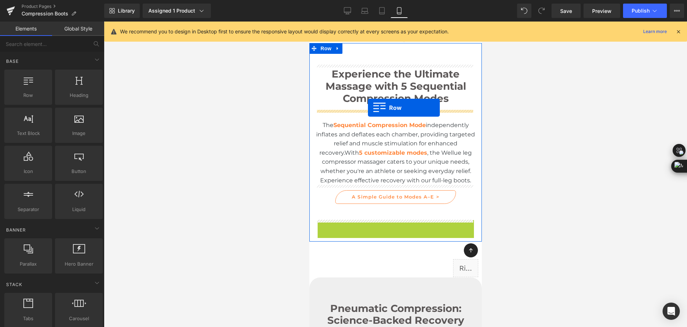
drag, startPoint x: 327, startPoint y: 226, endPoint x: 368, endPoint y: 108, distance: 125.5
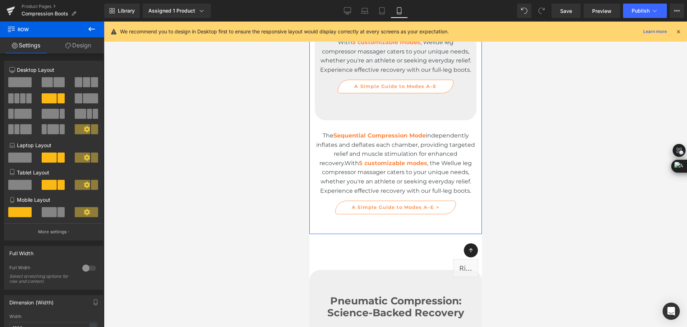
scroll to position [1827, 0]
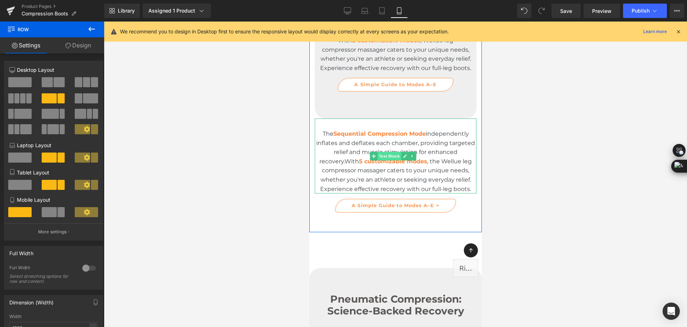
click at [377, 161] on span "Text Block" at bounding box center [389, 156] width 24 height 9
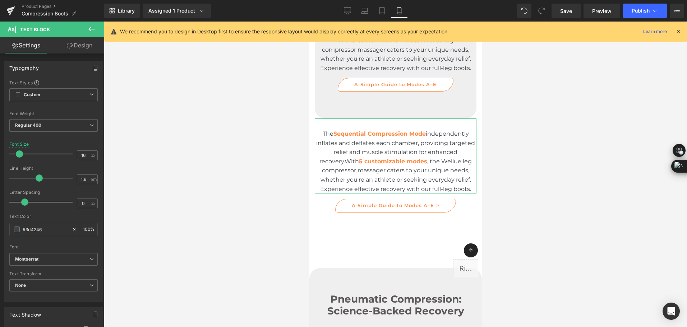
click at [79, 49] on link "Design" at bounding box center [80, 45] width 52 height 16
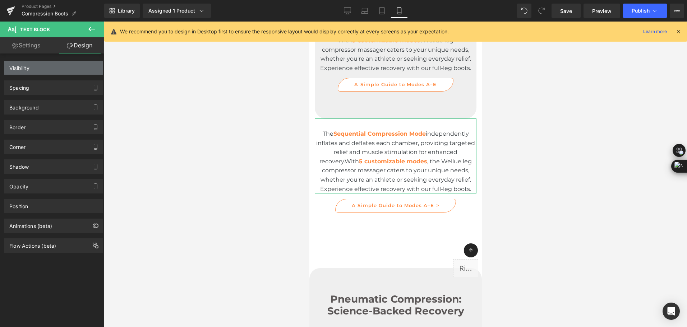
click at [62, 72] on div "Visibility" at bounding box center [53, 68] width 98 height 14
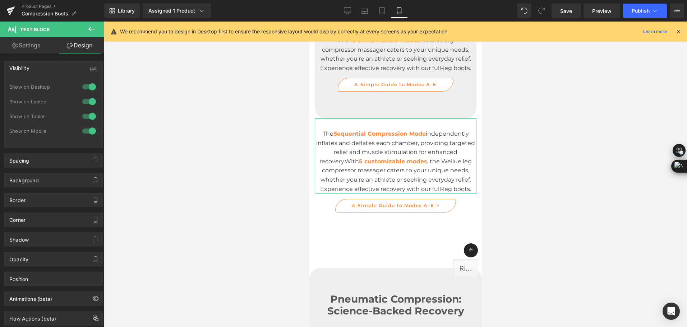
click at [87, 131] on div at bounding box center [88, 130] width 17 height 11
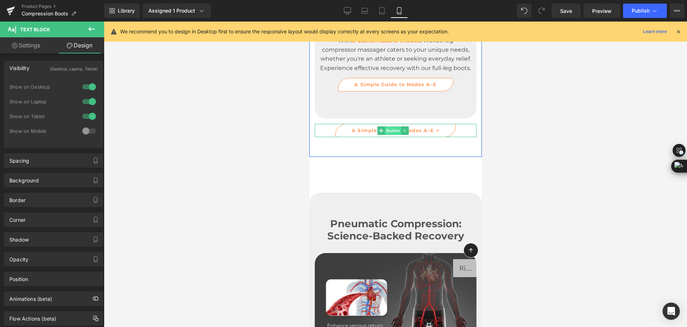
click at [386, 135] on span "Button" at bounding box center [393, 130] width 17 height 9
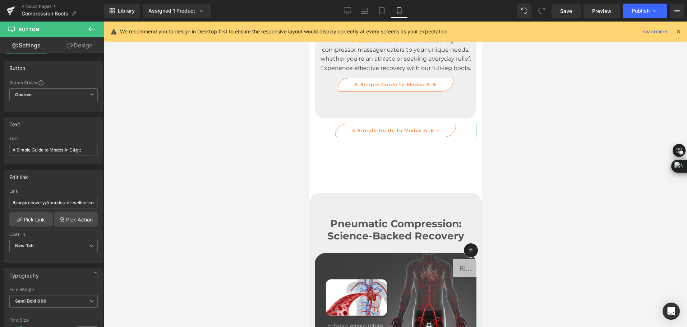
click at [79, 47] on link "Design" at bounding box center [80, 45] width 52 height 16
click at [0, 0] on div "Visibility" at bounding box center [0, 0] width 0 height 0
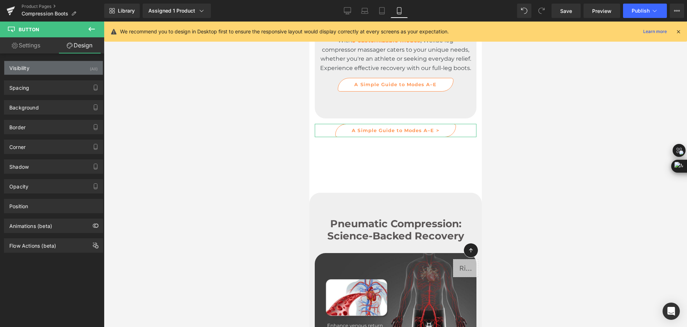
click at [71, 68] on div "Visibility (All)" at bounding box center [53, 68] width 98 height 14
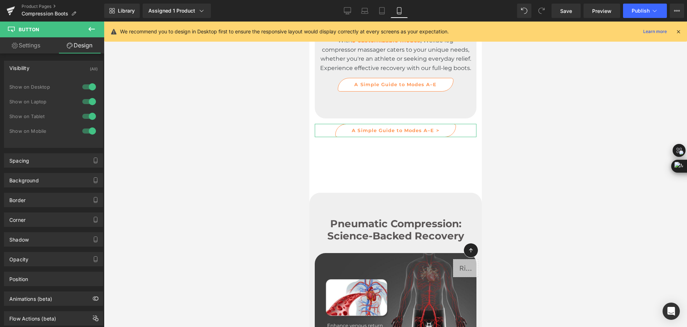
click at [87, 132] on div at bounding box center [88, 130] width 17 height 11
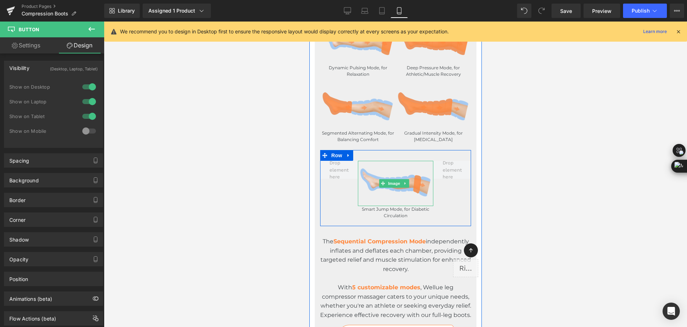
scroll to position [1503, 0]
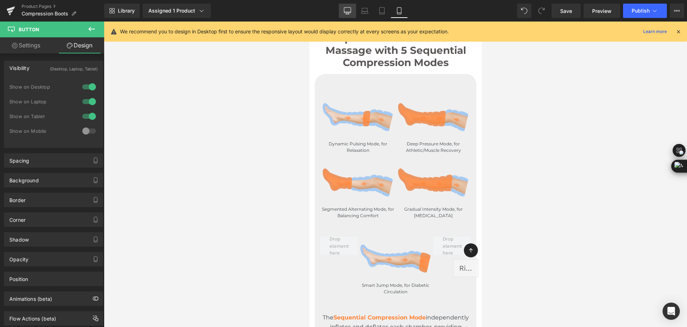
click at [348, 10] on icon at bounding box center [347, 10] width 7 height 7
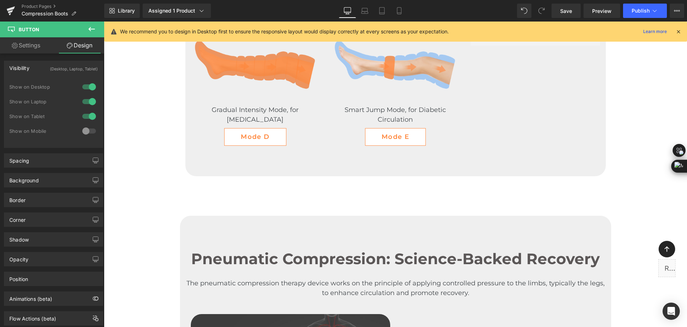
scroll to position [1643, 0]
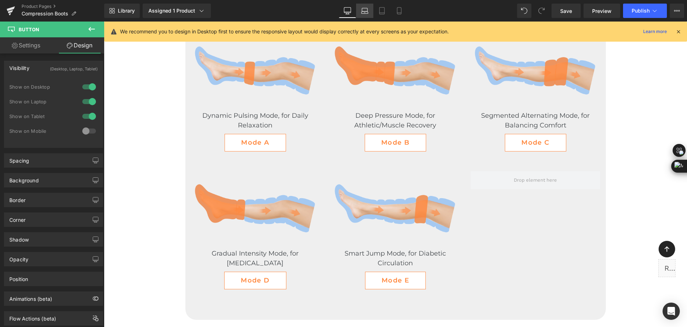
click at [361, 13] on link "Laptop" at bounding box center [364, 11] width 17 height 14
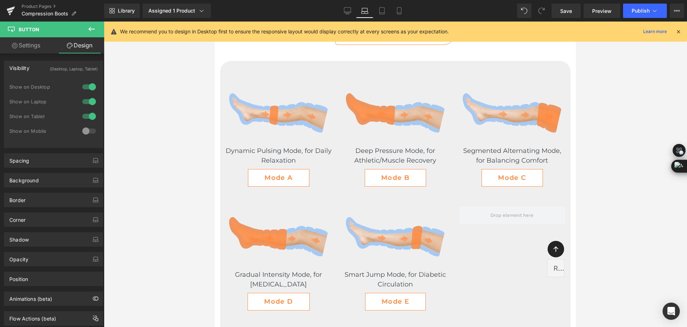
scroll to position [1385, 0]
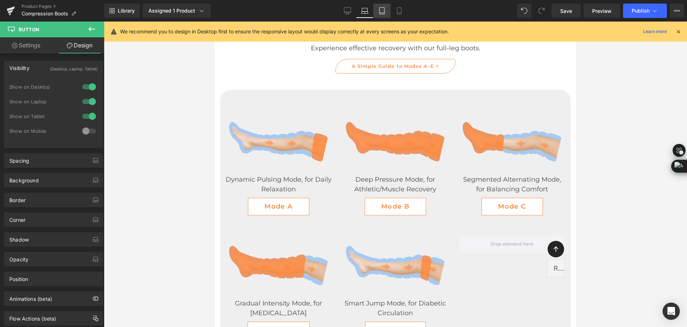
click at [377, 10] on link "Tablet" at bounding box center [381, 11] width 17 height 14
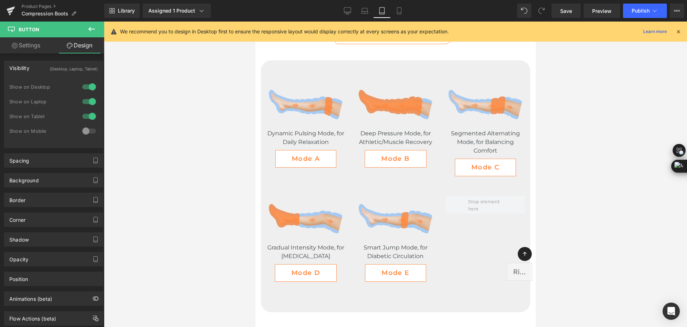
scroll to position [1251, 0]
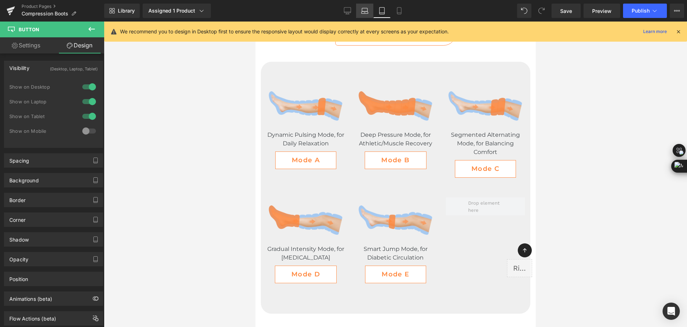
click at [360, 13] on link "Laptop" at bounding box center [364, 11] width 17 height 14
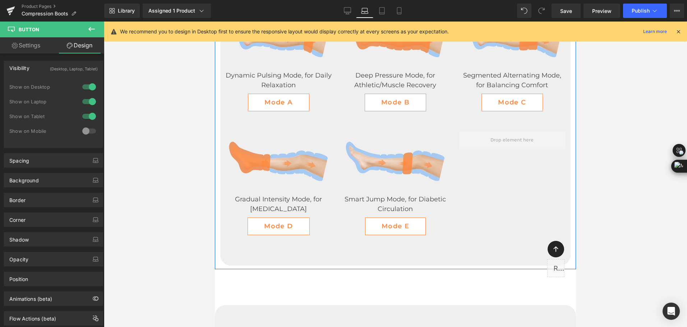
scroll to position [1493, 0]
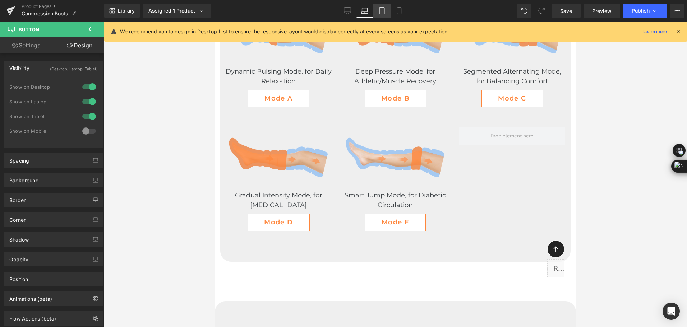
click at [382, 9] on icon at bounding box center [381, 10] width 7 height 7
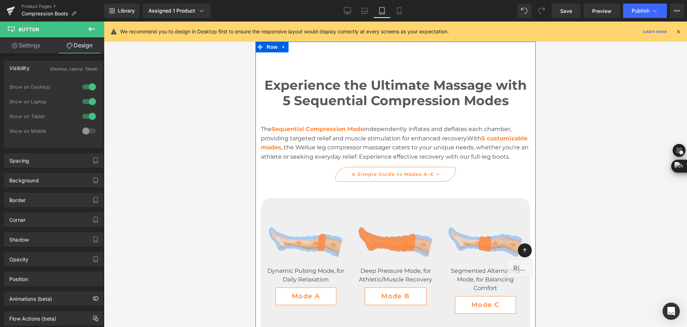
scroll to position [1107, 0]
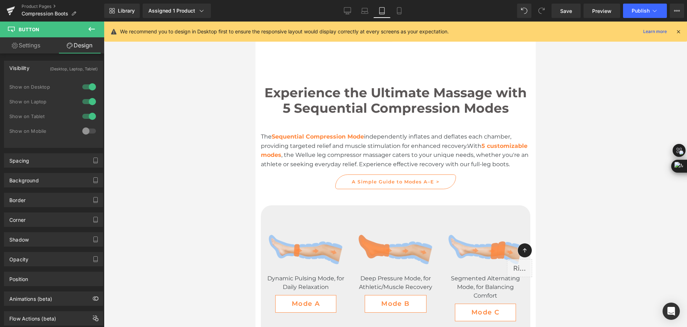
click at [310, 164] on div "The Sequential Compression Mode independently inflates and deflates each chambe…" at bounding box center [396, 150] width 270 height 37
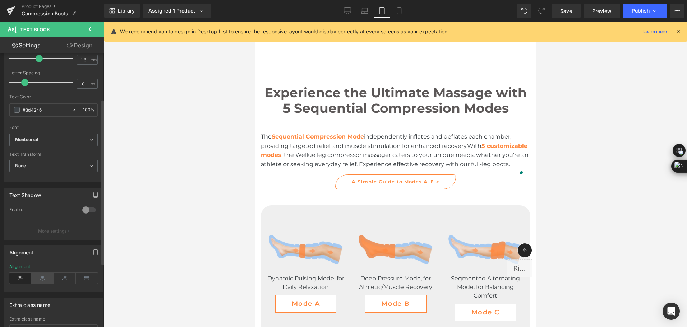
scroll to position [144, 0]
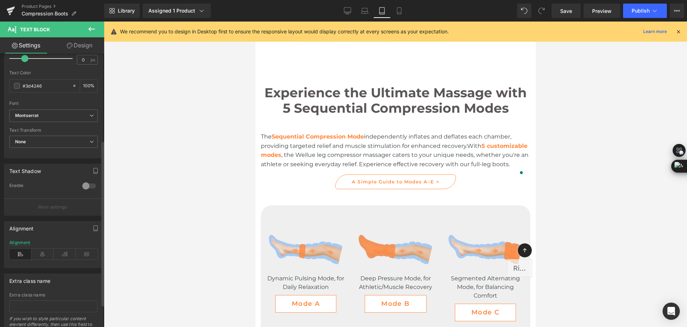
click at [39, 248] on div "Alignment" at bounding box center [53, 254] width 88 height 28
click at [41, 252] on icon at bounding box center [43, 254] width 22 height 11
click at [569, 9] on span "Save" at bounding box center [566, 11] width 12 height 8
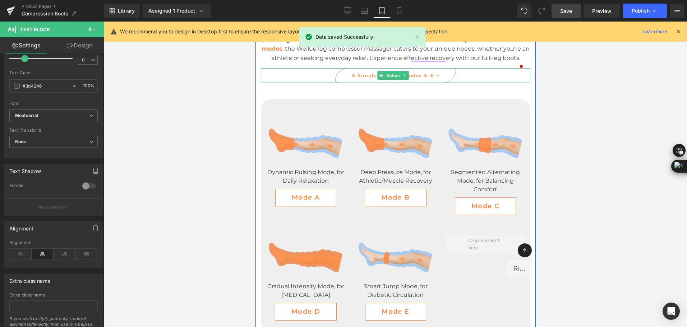
scroll to position [1215, 0]
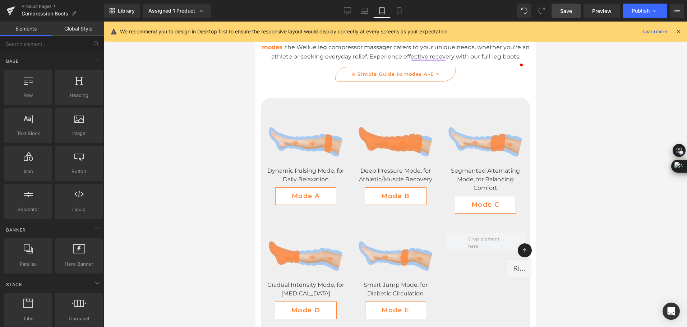
click at [569, 194] on div at bounding box center [395, 175] width 583 height 306
click at [606, 168] on div at bounding box center [395, 175] width 583 height 306
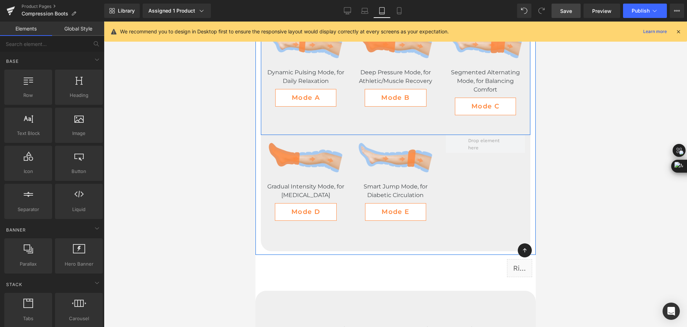
scroll to position [1322, 0]
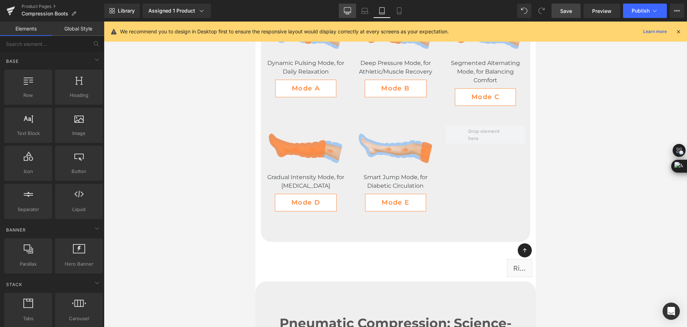
click at [349, 14] on link "Desktop" at bounding box center [347, 11] width 17 height 14
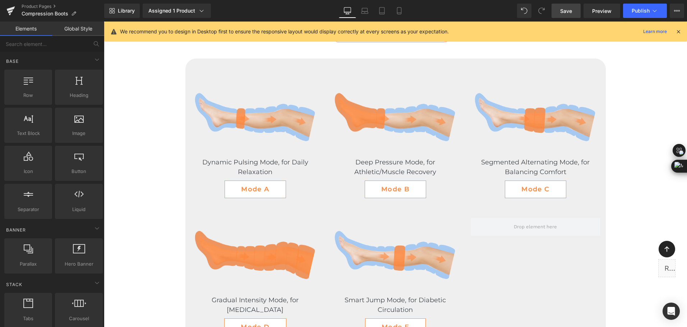
scroll to position [1586, 0]
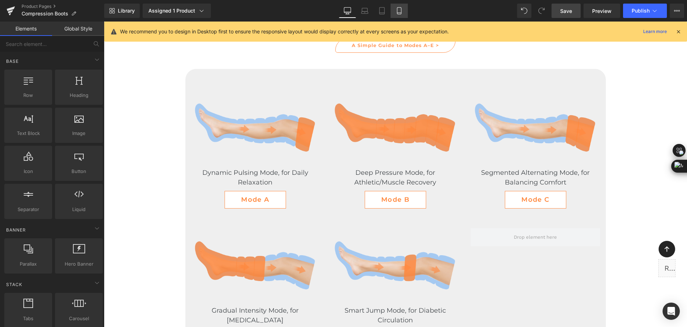
click at [401, 15] on link "Mobile" at bounding box center [399, 11] width 17 height 14
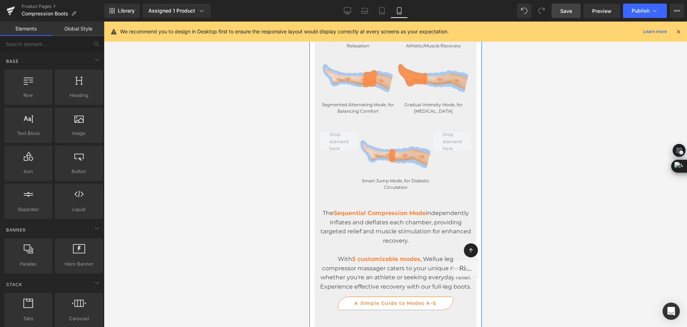
scroll to position [1608, 0]
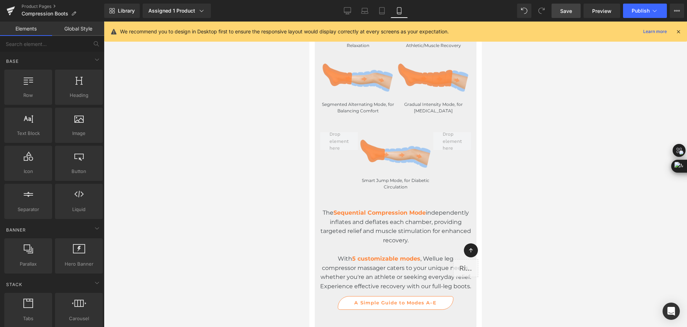
click at [557, 14] on link "Save" at bounding box center [566, 11] width 29 height 14
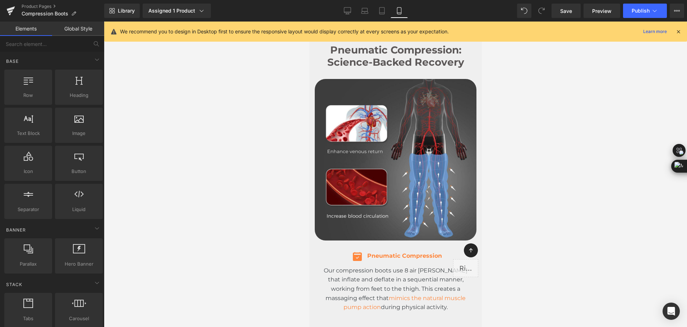
scroll to position [1968, 0]
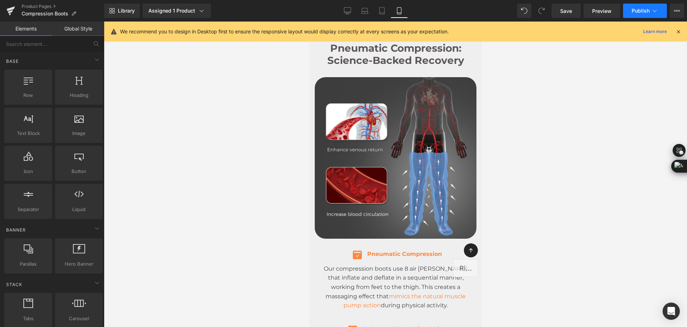
click at [652, 10] on icon at bounding box center [654, 10] width 7 height 7
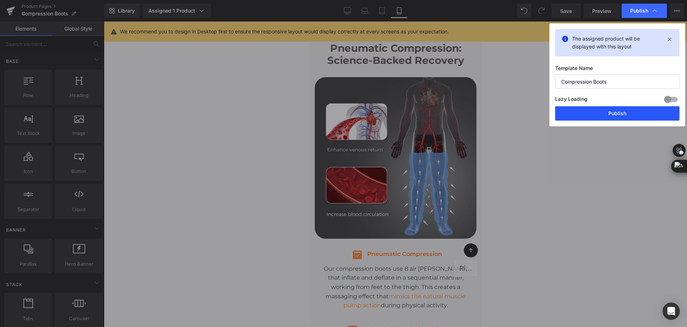
click at [624, 112] on button "Publish" at bounding box center [617, 113] width 124 height 14
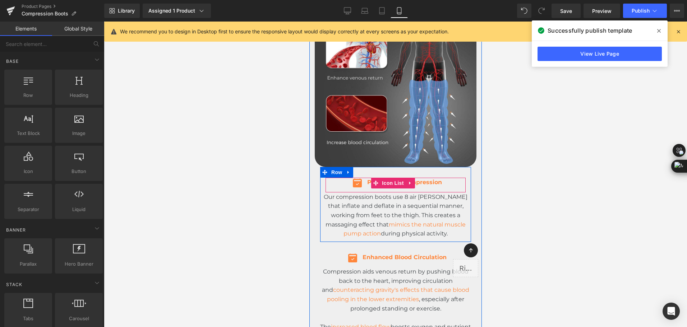
scroll to position [2003, 0]
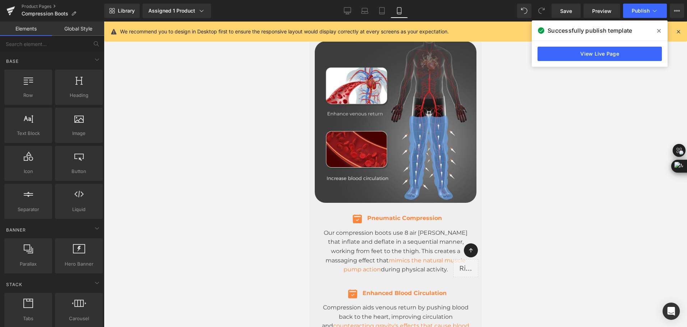
click at [236, 14] on div "Library Assigned 1 Product Product Preview Compression Recovery Boots Manage as…" at bounding box center [395, 11] width 583 height 14
click at [620, 59] on link "View Live Page" at bounding box center [600, 54] width 124 height 14
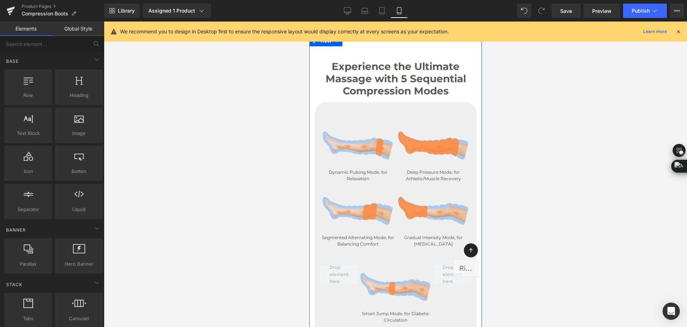
scroll to position [1500, 0]
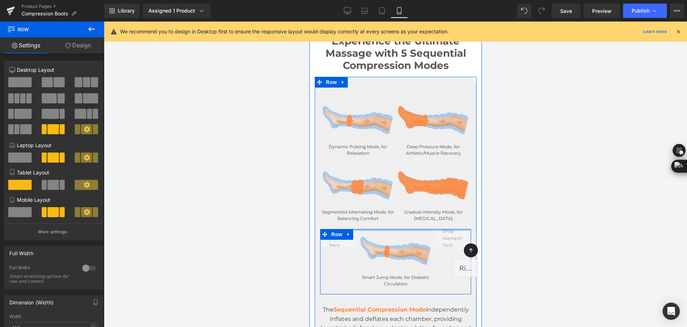
drag, startPoint x: 409, startPoint y: 228, endPoint x: 865, endPoint y: 79, distance: 479.7
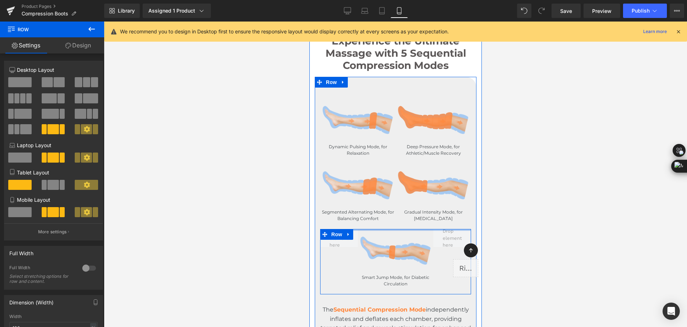
click at [425, 215] on div "Image Dynamic Pulsing Mode, for Relaxation Text Block Image Deep Pressure Mode,…" at bounding box center [395, 191] width 162 height 207
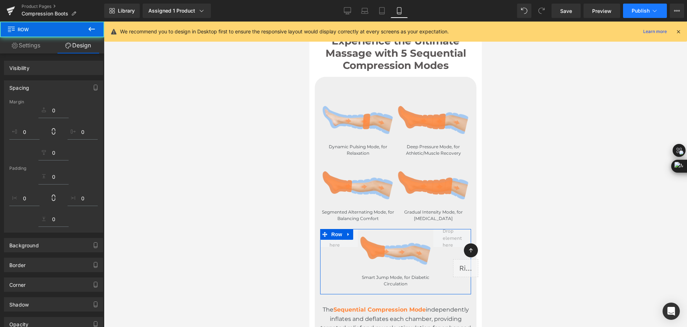
click at [641, 11] on span "Publish" at bounding box center [641, 11] width 18 height 6
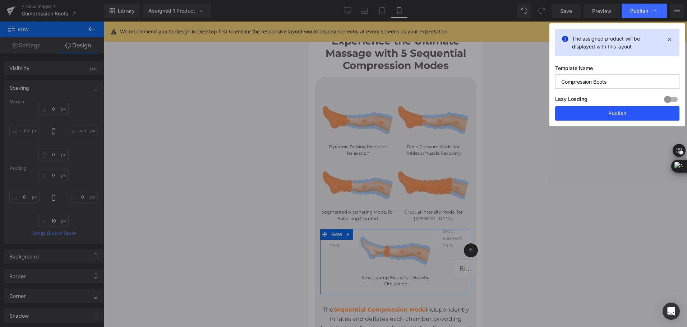
click at [619, 110] on button "Publish" at bounding box center [617, 113] width 124 height 14
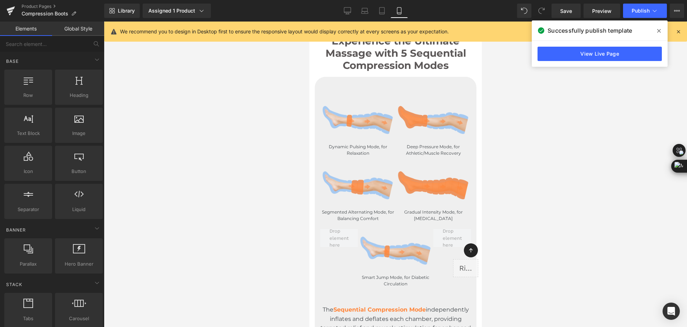
click at [276, 318] on div at bounding box center [395, 175] width 583 height 306
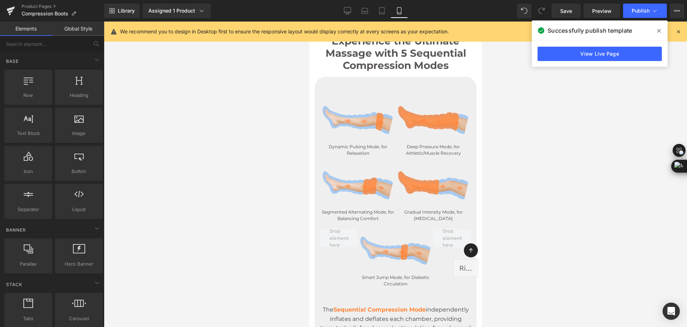
click at [502, 238] on div at bounding box center [395, 175] width 583 height 306
